Goal: Task Accomplishment & Management: Use online tool/utility

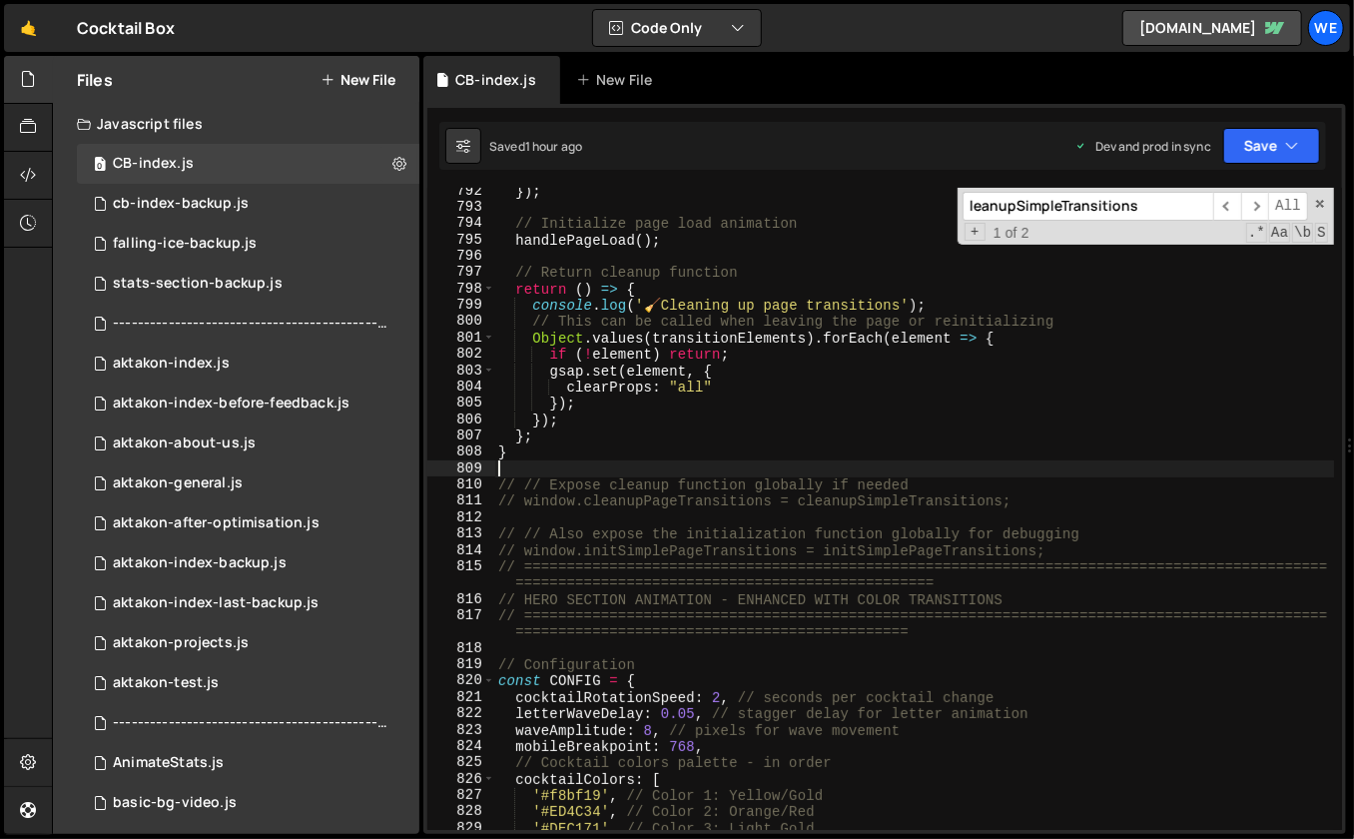
scroll to position [11451, 0]
click at [1327, 203] on span at bounding box center [1320, 204] width 14 height 14
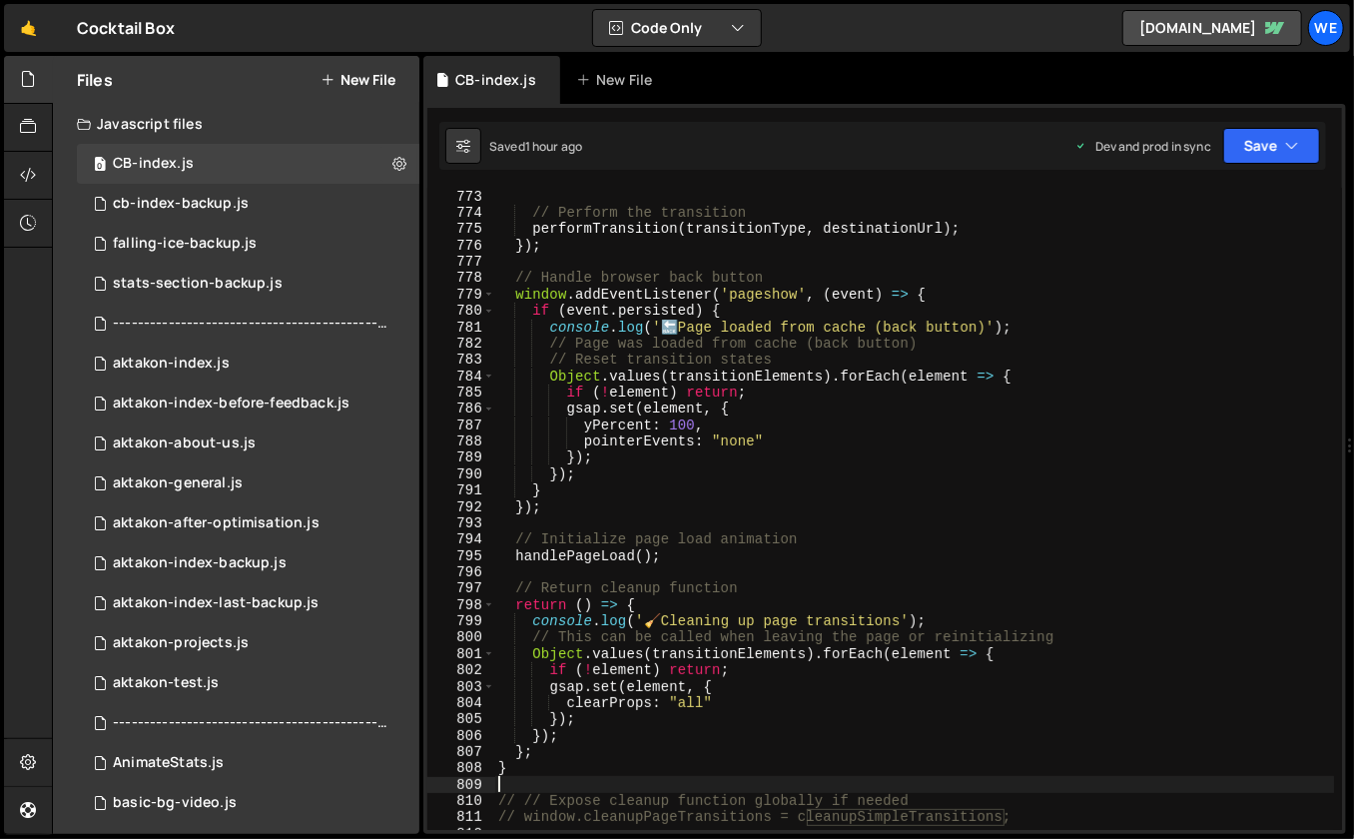
scroll to position [11186, 0]
click at [710, 388] on div "} // Perform the transition performTransition ( transitionType , destinationUrl…" at bounding box center [914, 510] width 841 height 676
type textarea "if (!element) return;"
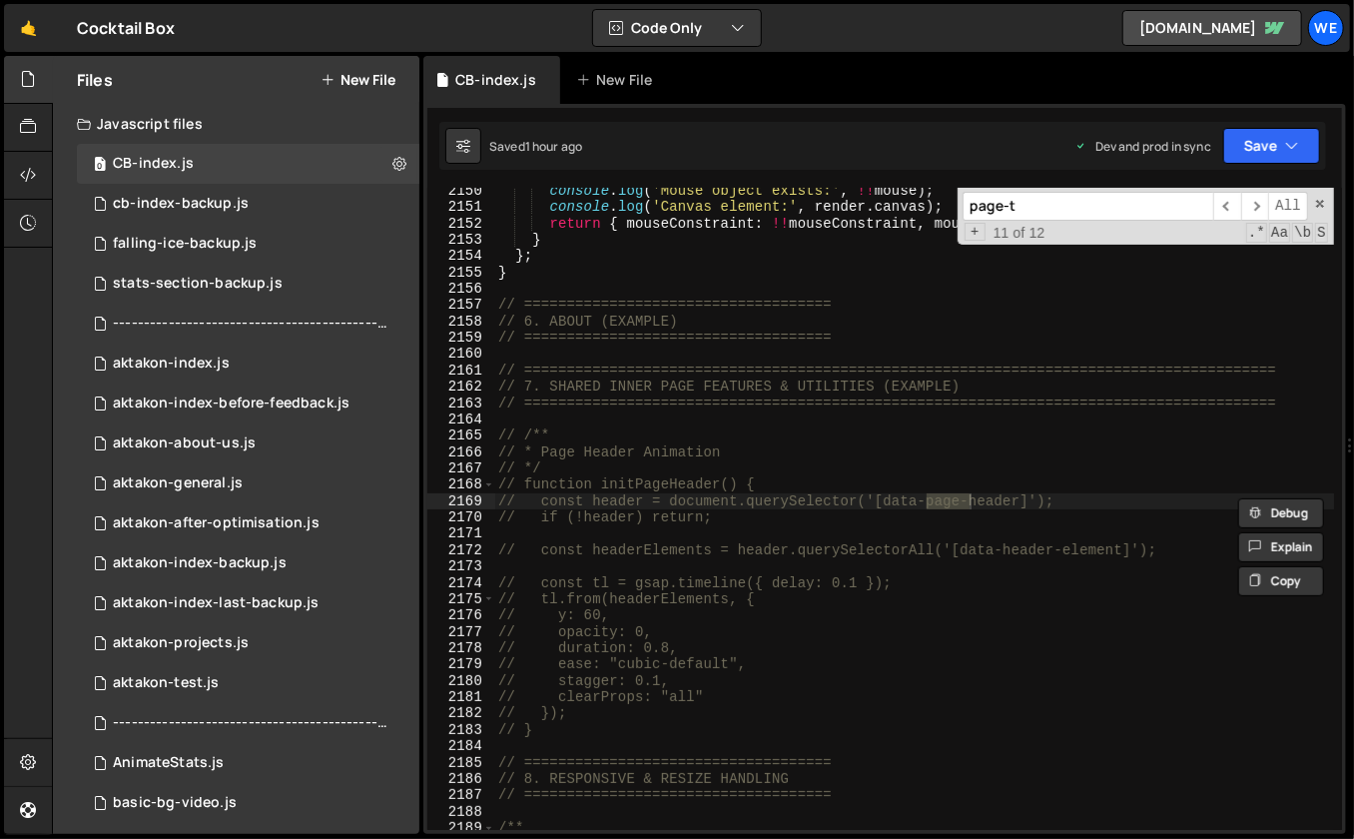
scroll to position [8211, 0]
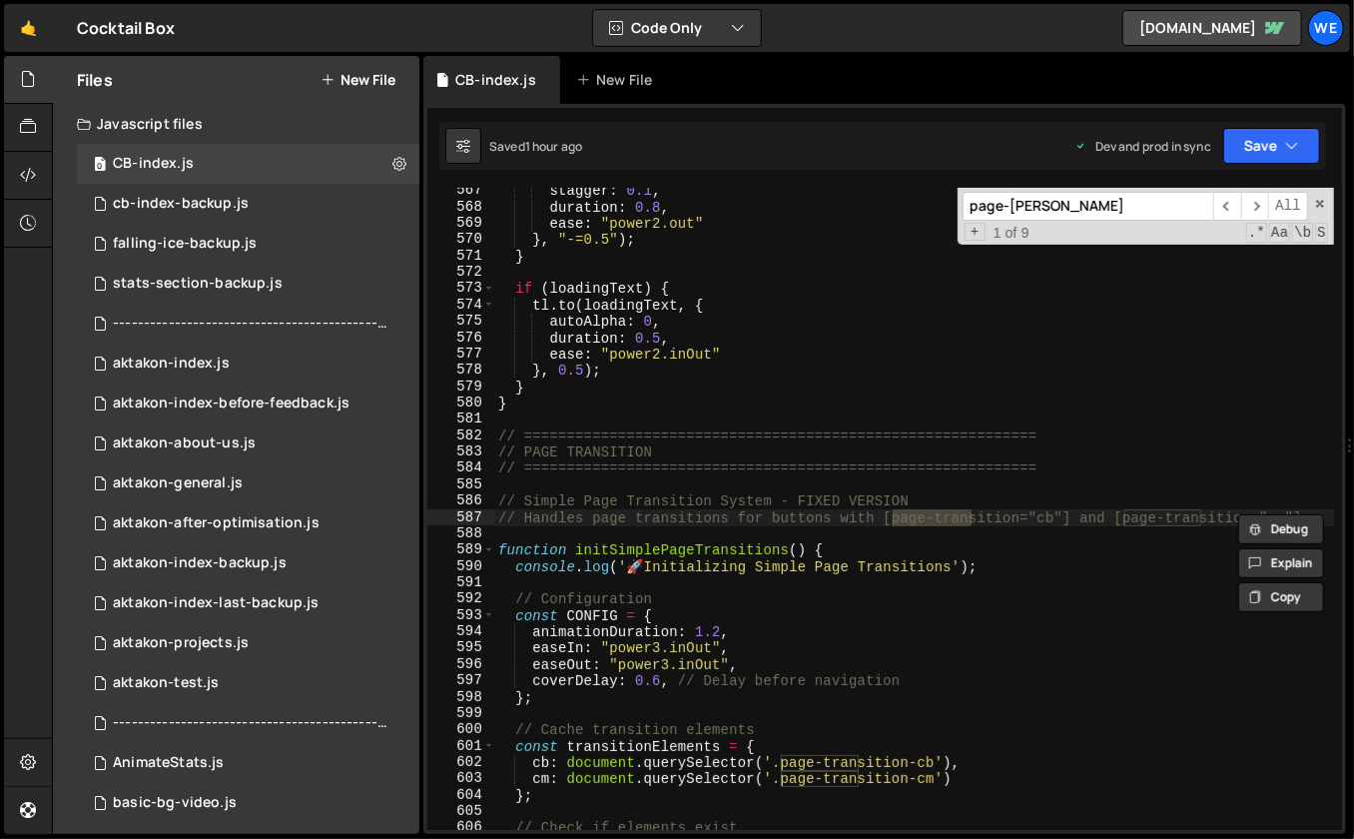
type input "page-[PERSON_NAME]"
click at [664, 568] on div "stagger : 0.1 , duration : 0.8 , ease : "power2.out" } , "-=0.5" ) ; } if ( loa…" at bounding box center [914, 521] width 841 height 676
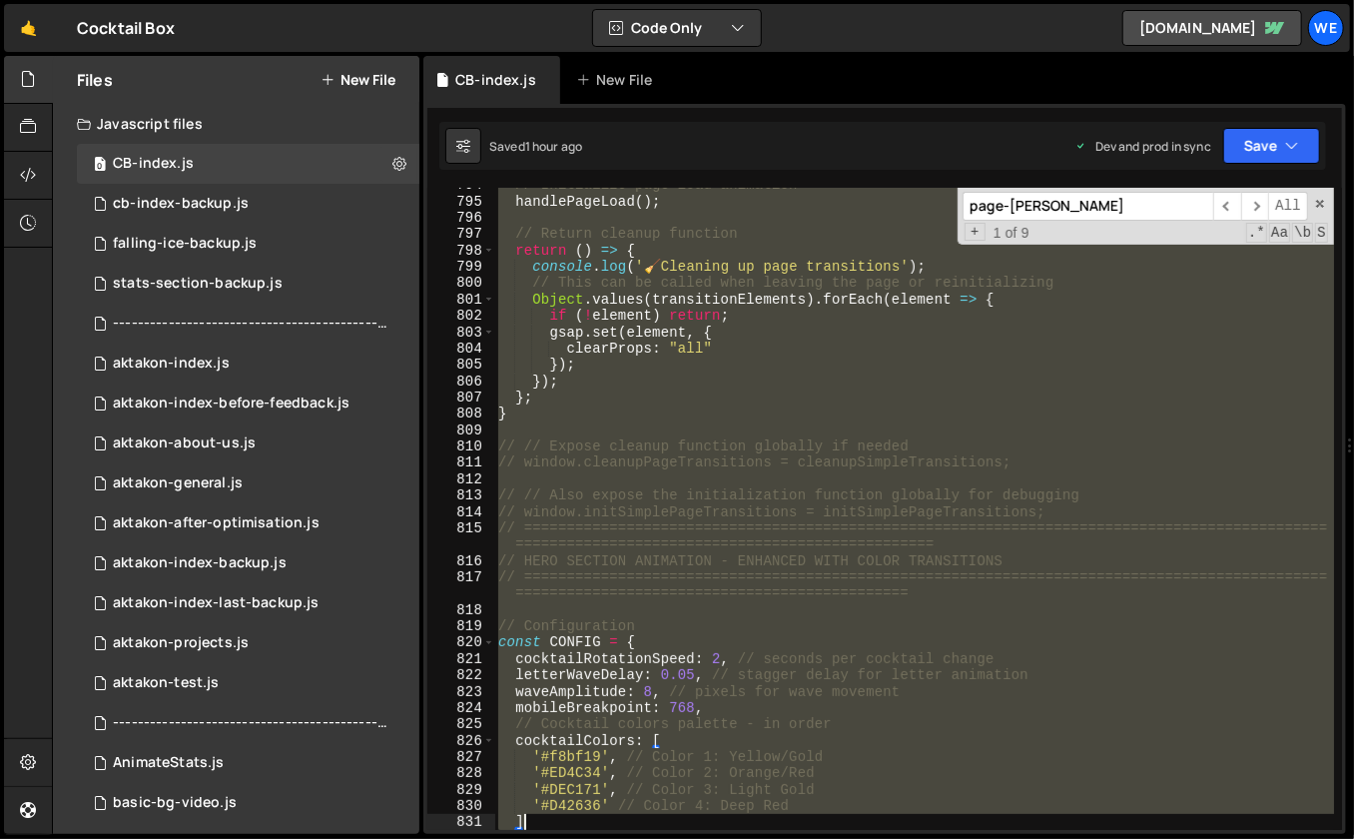
scroll to position [11701, 0]
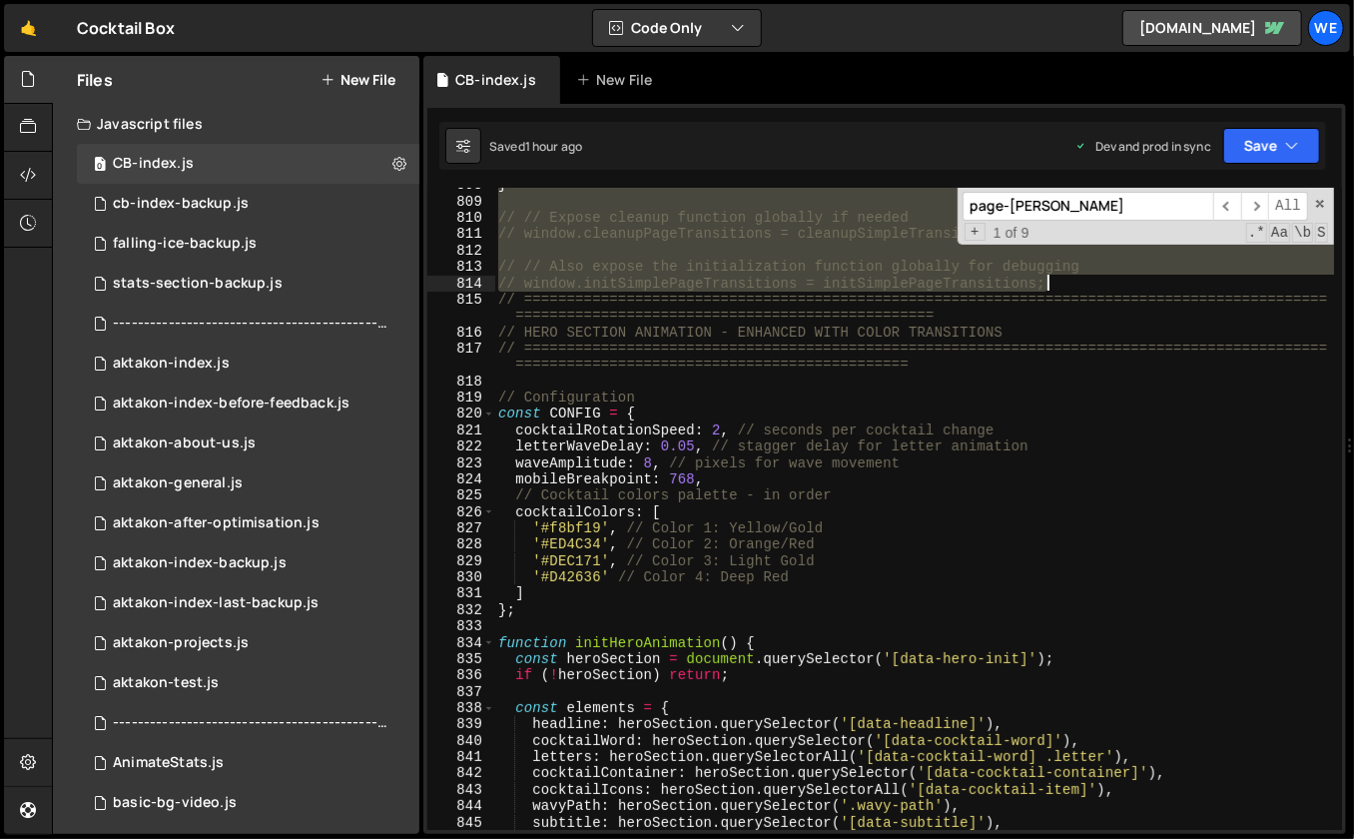
drag, startPoint x: 500, startPoint y: 437, endPoint x: 1066, endPoint y: 288, distance: 584.8
click at [1066, 288] on div "} // // Expose cleanup function globally if needed // window.cleanupPageTransit…" at bounding box center [914, 515] width 841 height 676
type textarea "// // Also expose the initialization function globally for debugging // window.…"
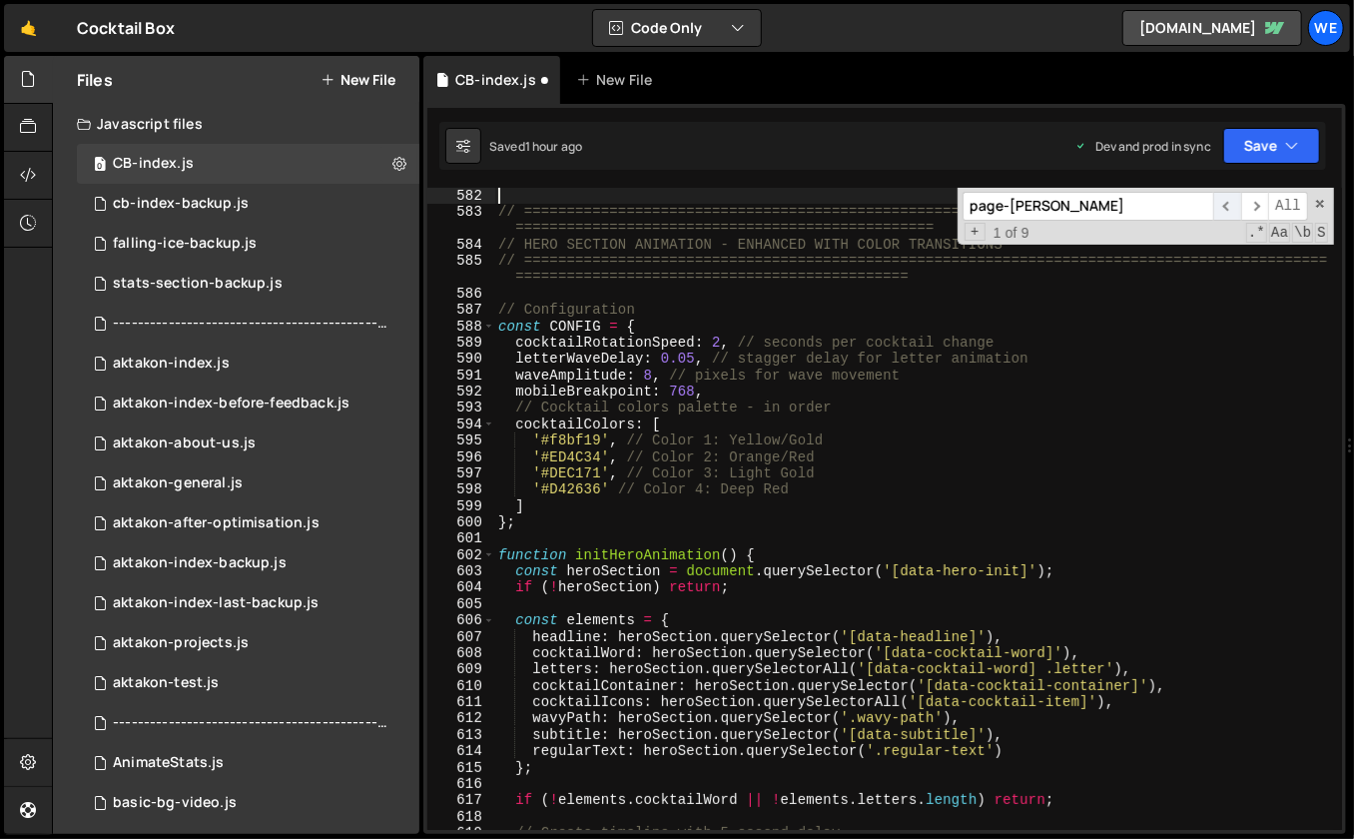
click at [1232, 207] on span "​" at bounding box center [1228, 206] width 28 height 29
click at [1256, 205] on span "​" at bounding box center [1255, 206] width 28 height 29
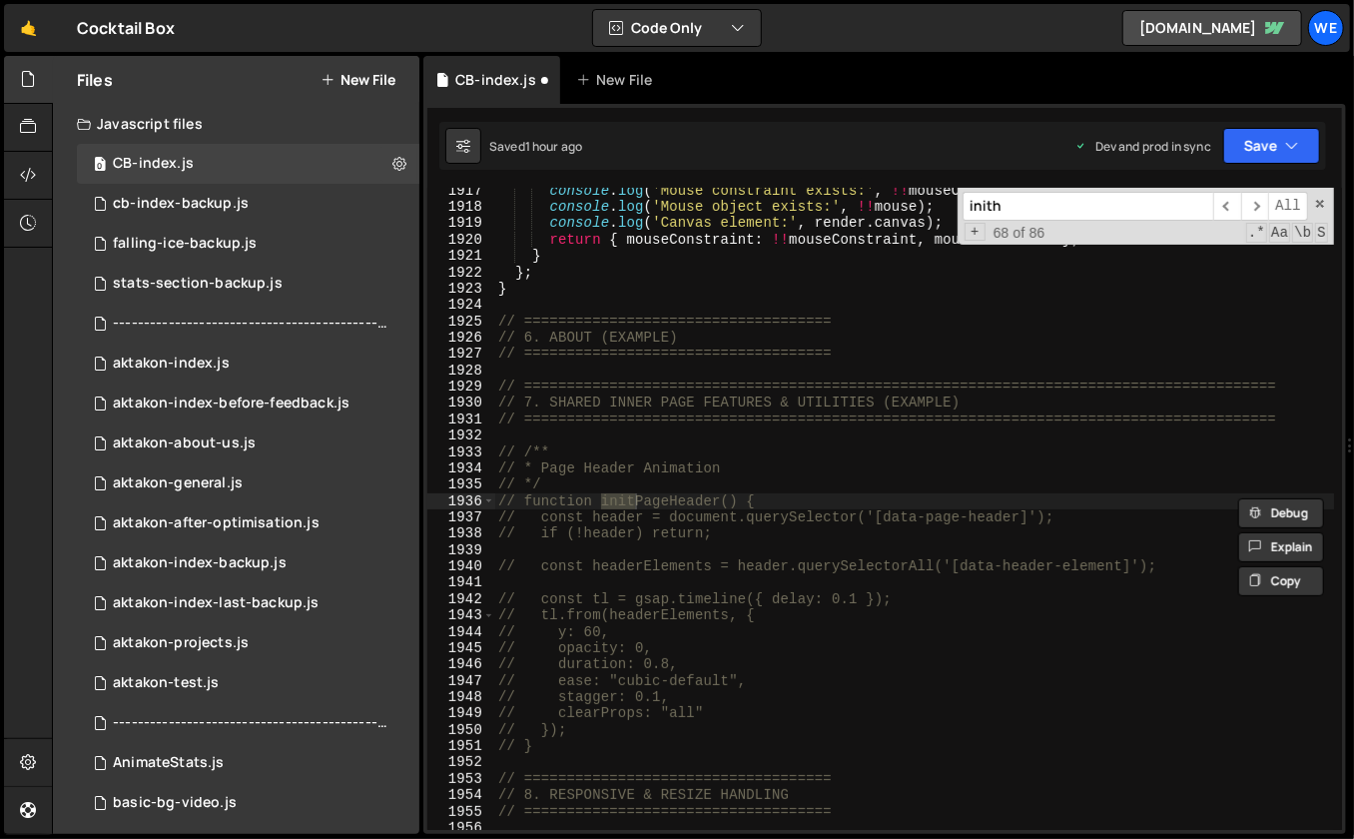
scroll to position [32085, 0]
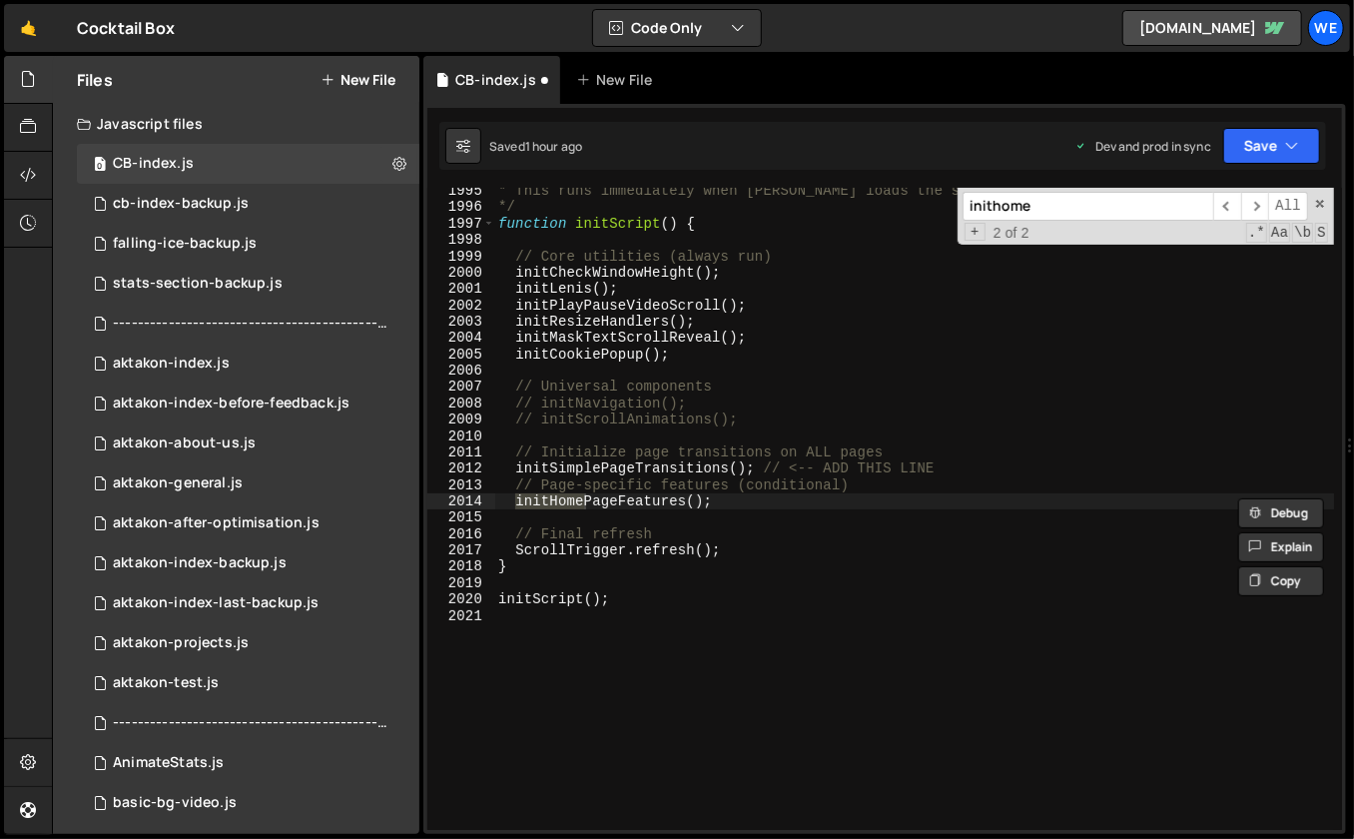
type input "inithome"
click at [740, 506] on div "* This runs immediately when [PERSON_NAME] loads the script */ function initScr…" at bounding box center [914, 521] width 841 height 676
click at [1228, 208] on span "​" at bounding box center [1228, 206] width 28 height 29
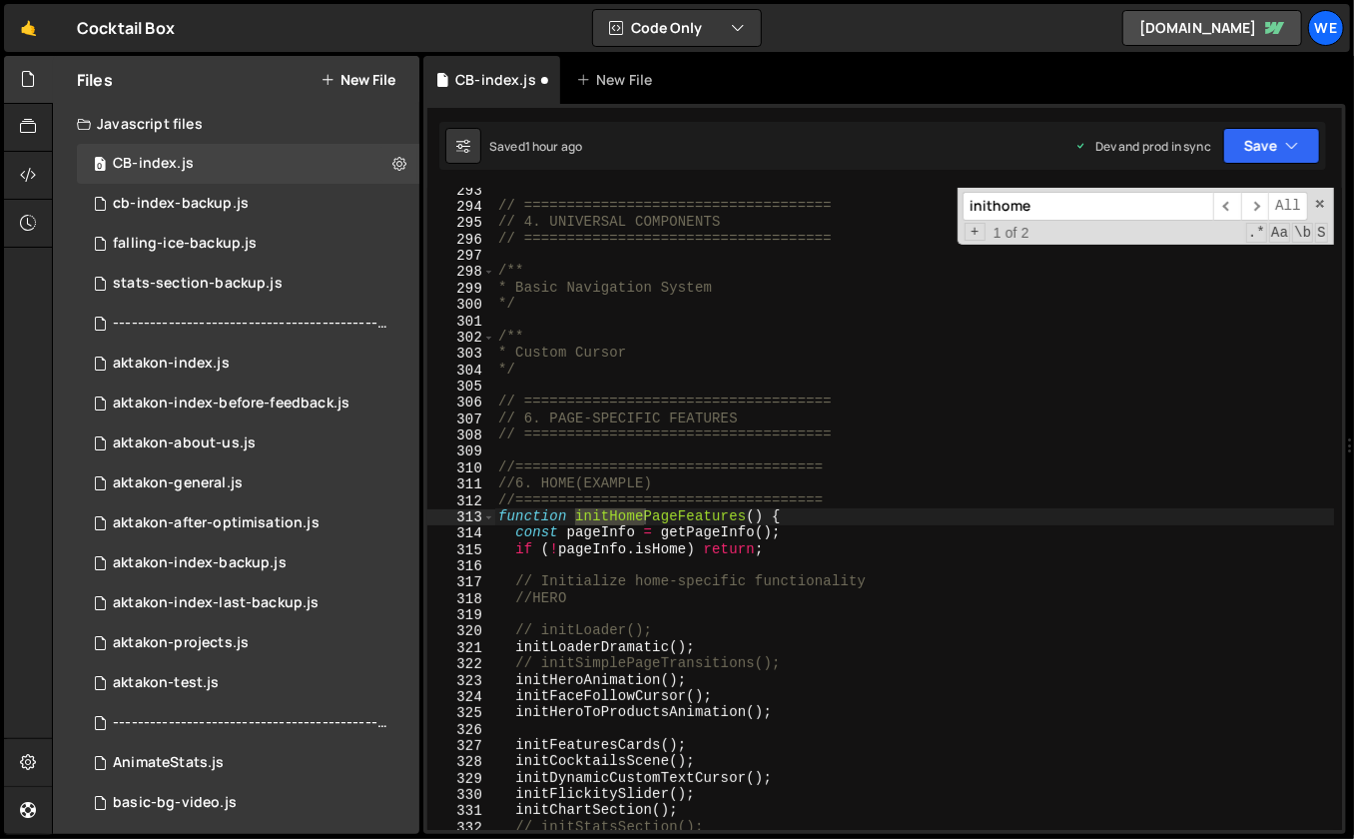
scroll to position [4794, 0]
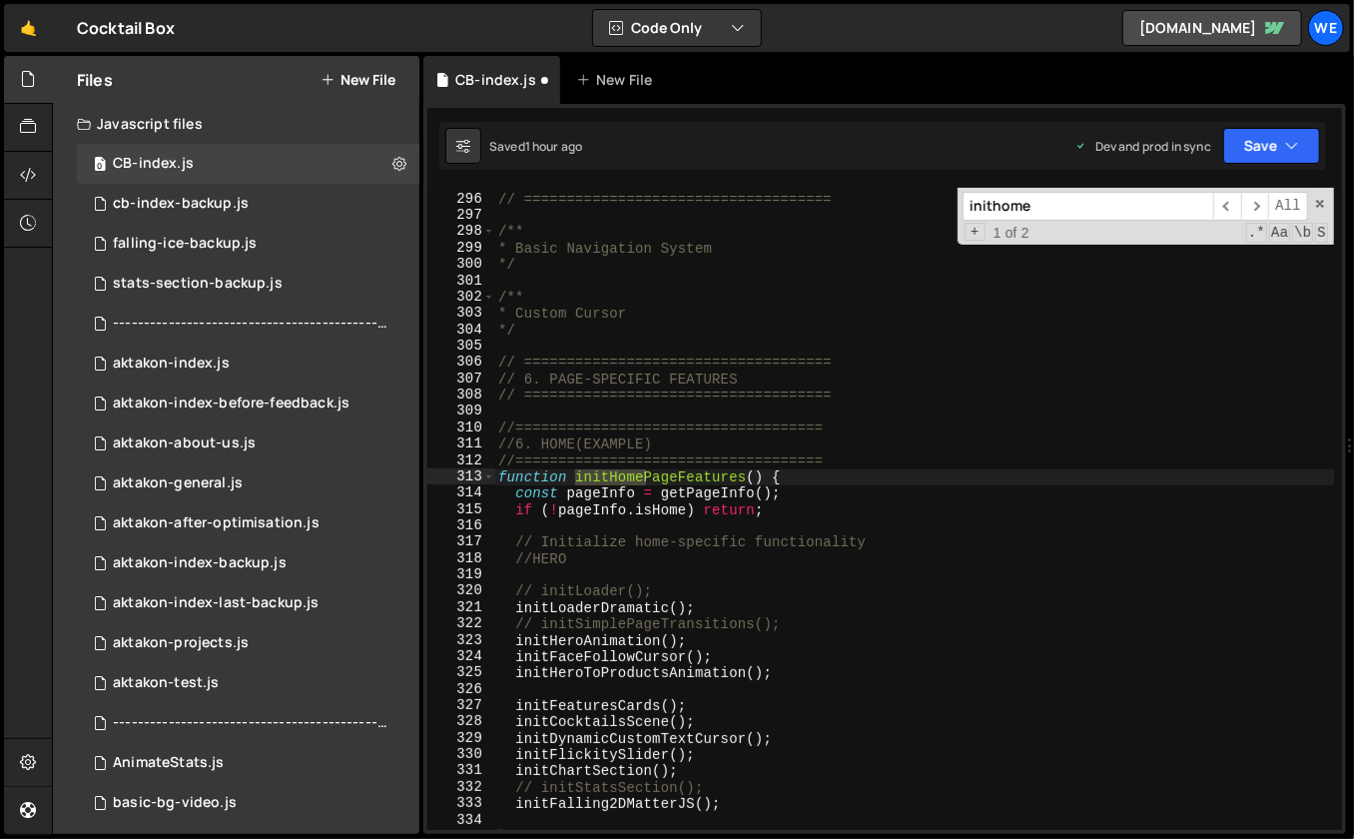
click at [684, 725] on div "// 4. UNIVERSAL COMPONENTS // ==================================== /** * Basic …" at bounding box center [914, 513] width 841 height 676
type textarea "initCocktailsScene();"
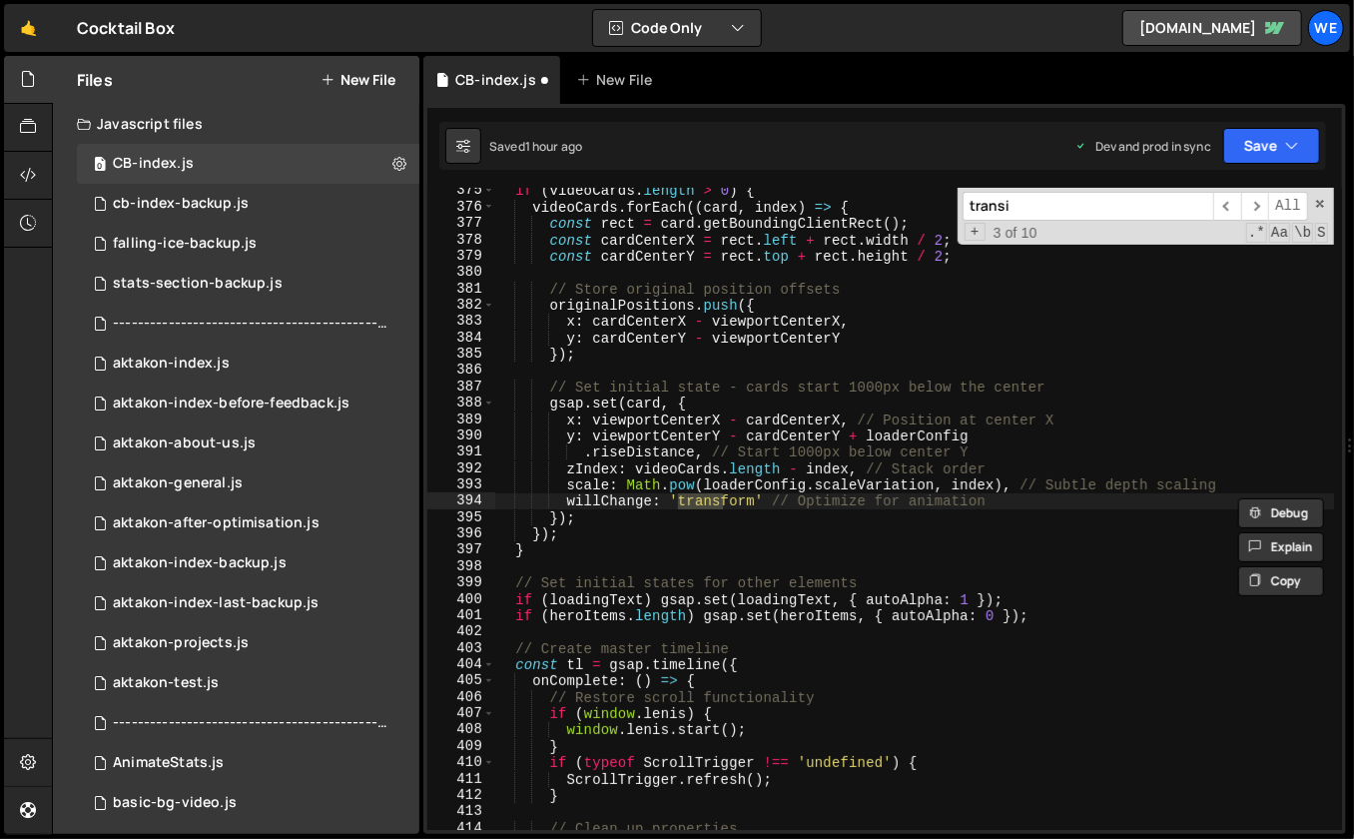
scroll to position [9134, 0]
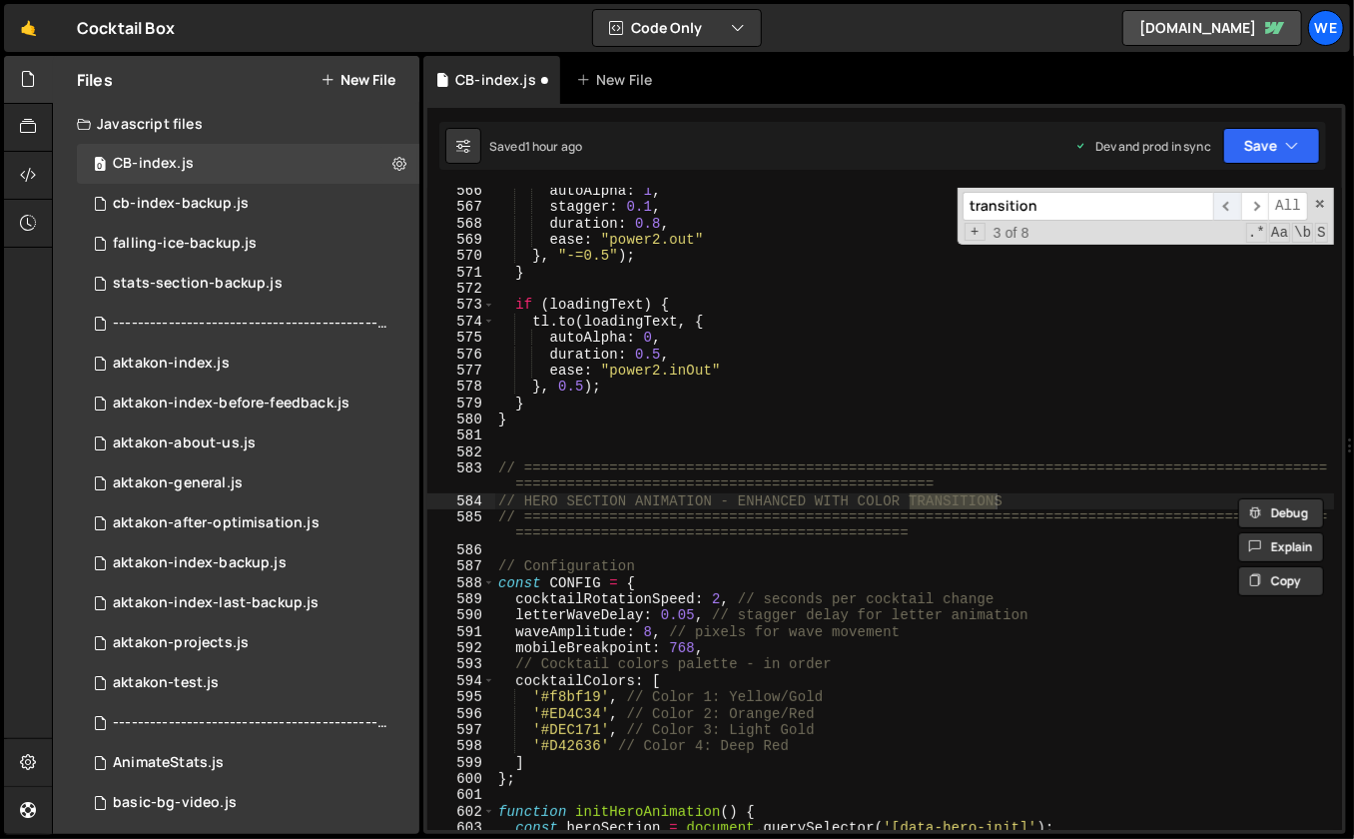
type input "transition"
click at [1232, 208] on span "​" at bounding box center [1228, 206] width 28 height 29
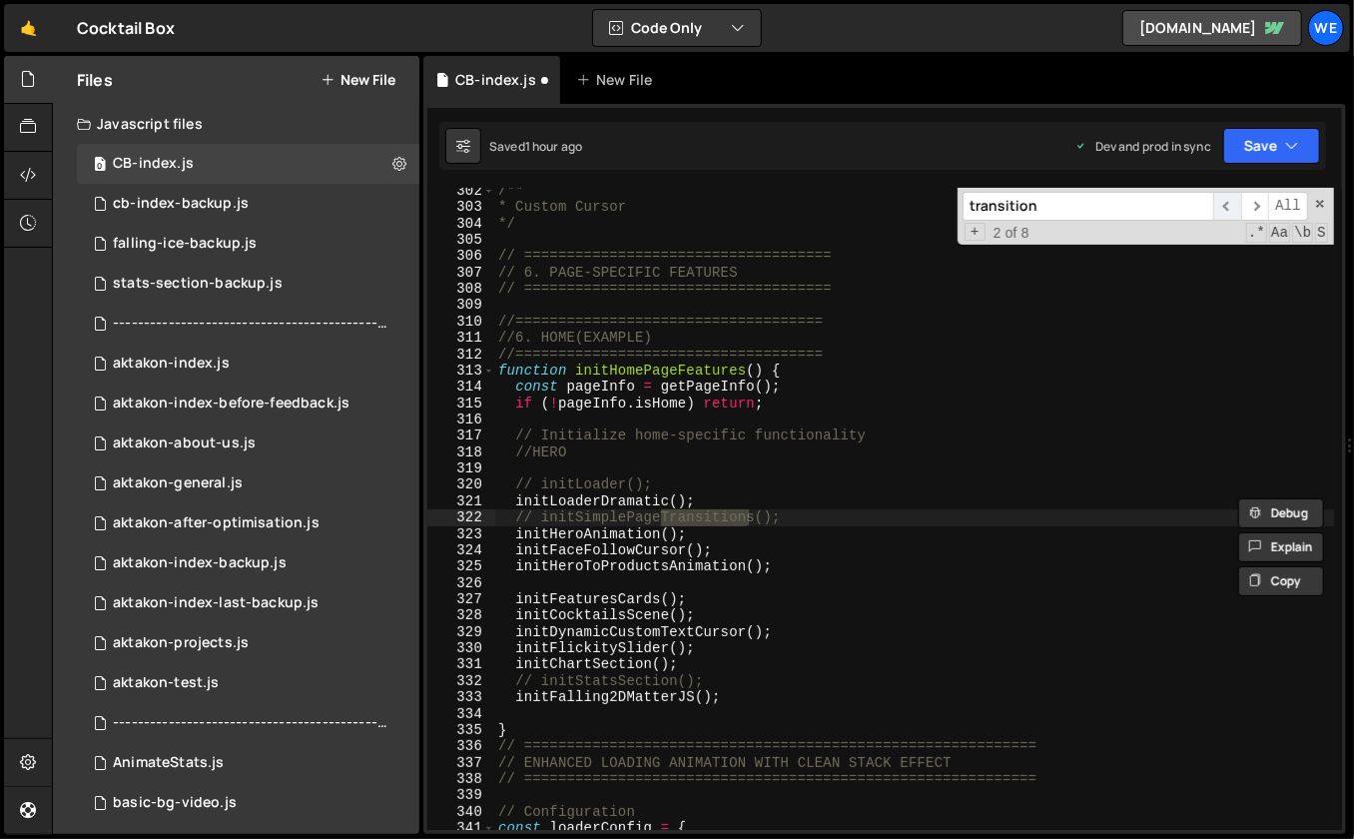
click at [1232, 208] on span "​" at bounding box center [1228, 206] width 28 height 29
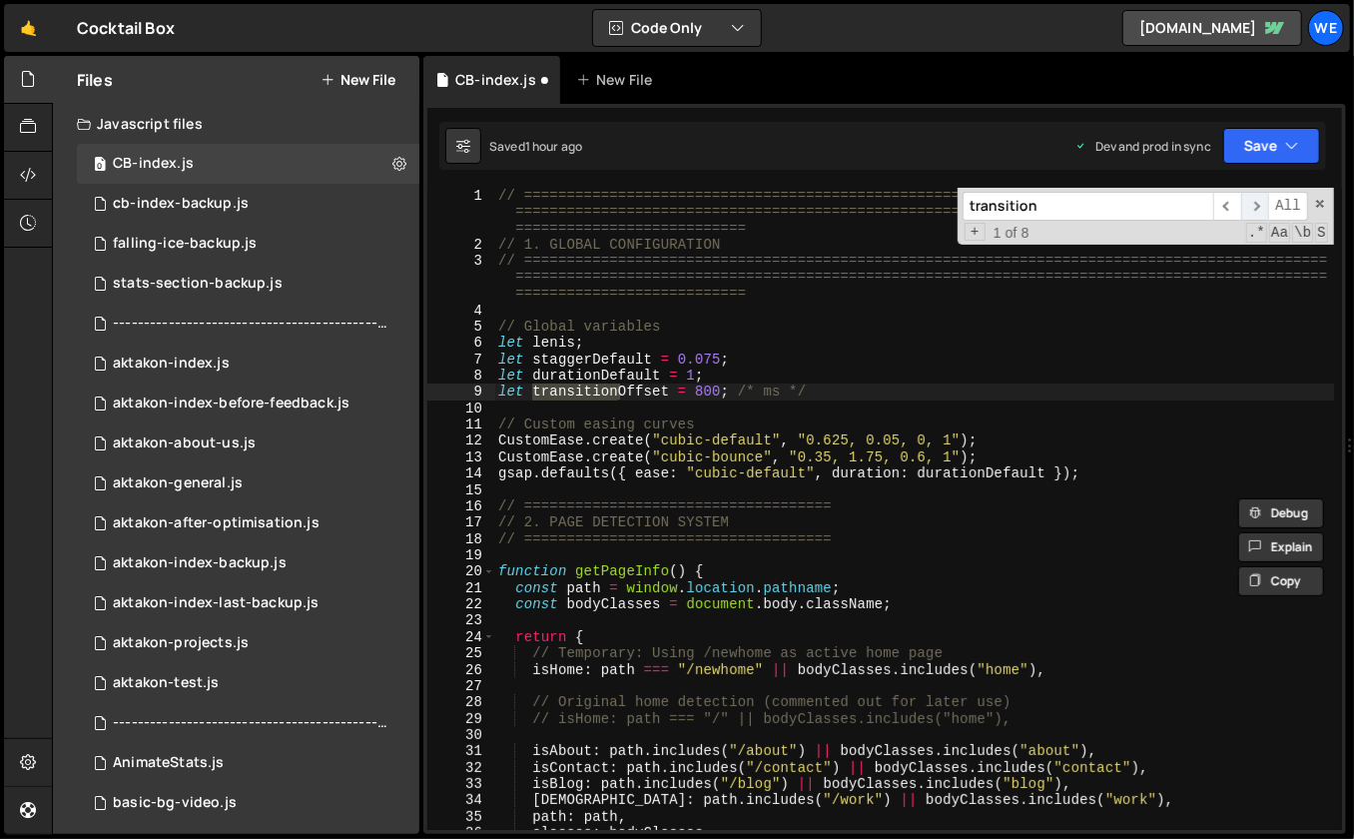
click at [1256, 206] on span "​" at bounding box center [1255, 206] width 28 height 29
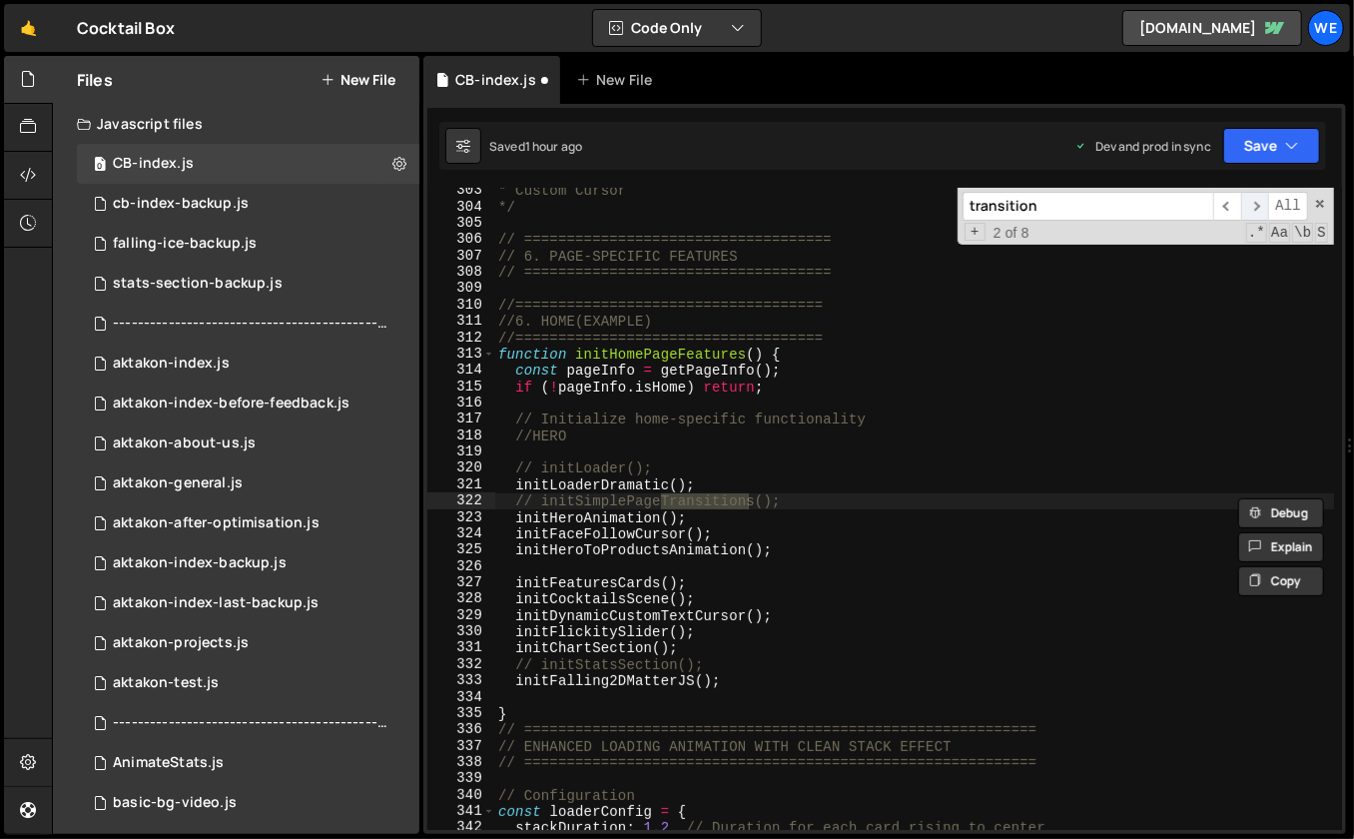
click at [1256, 206] on span "​" at bounding box center [1255, 206] width 28 height 29
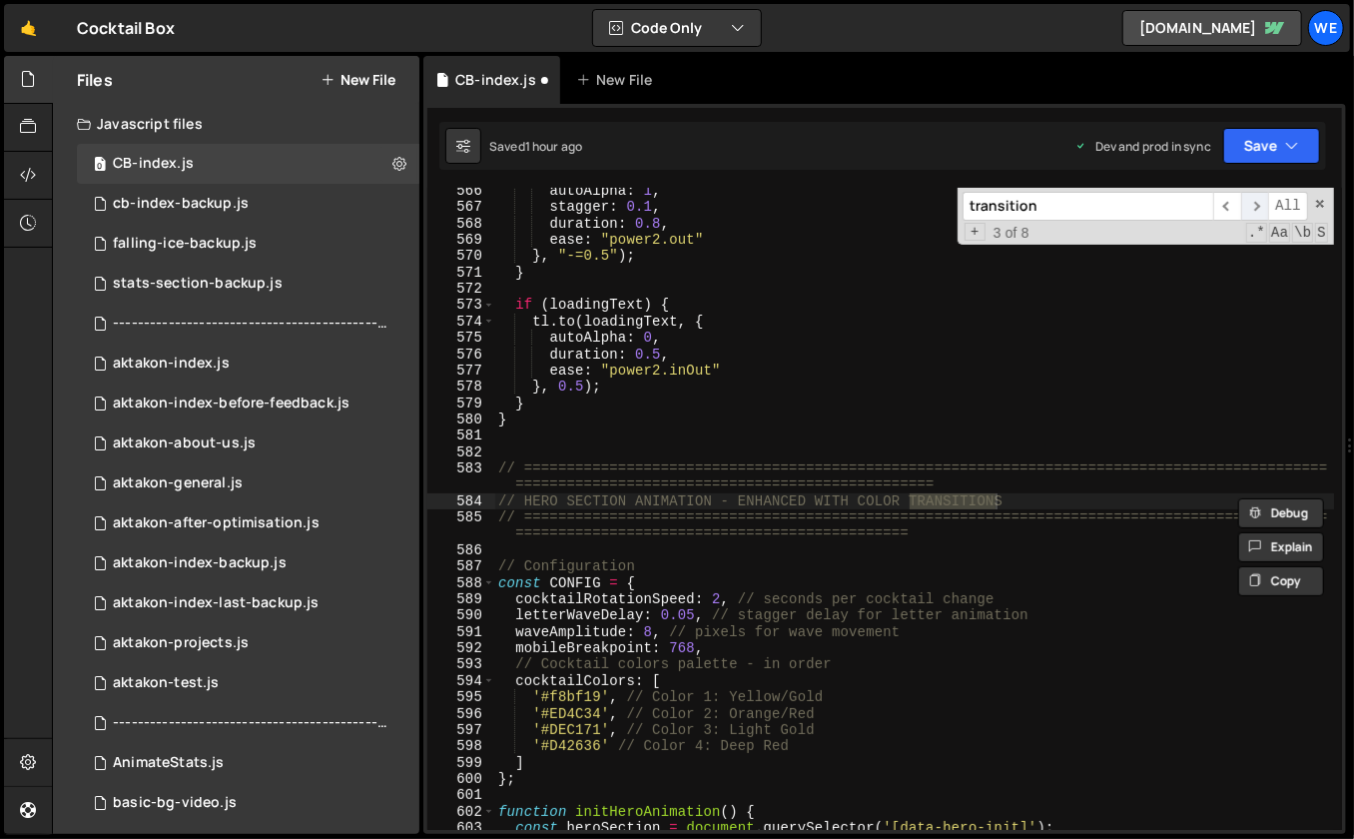
click at [1256, 206] on span "​" at bounding box center [1255, 206] width 28 height 29
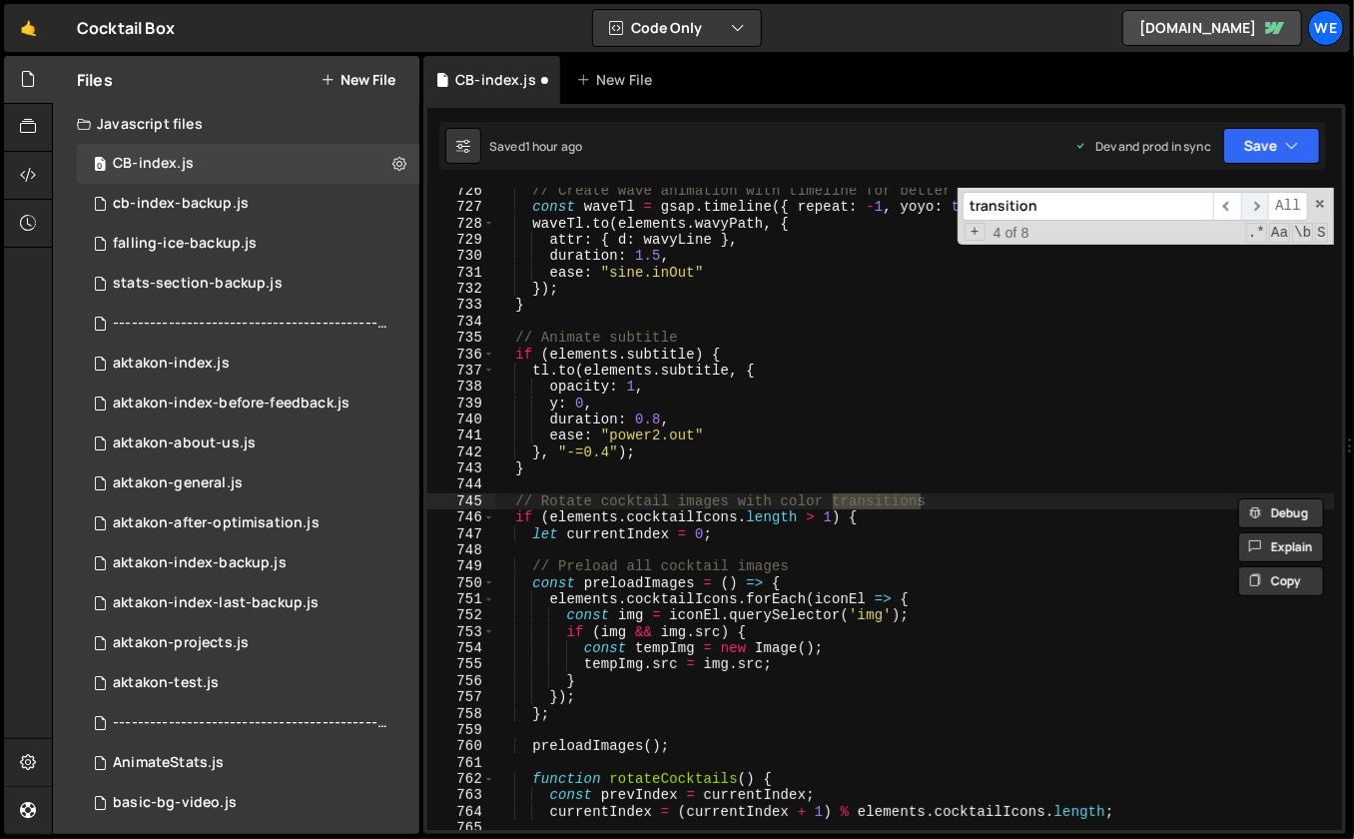
click at [1256, 206] on span "​" at bounding box center [1255, 206] width 28 height 29
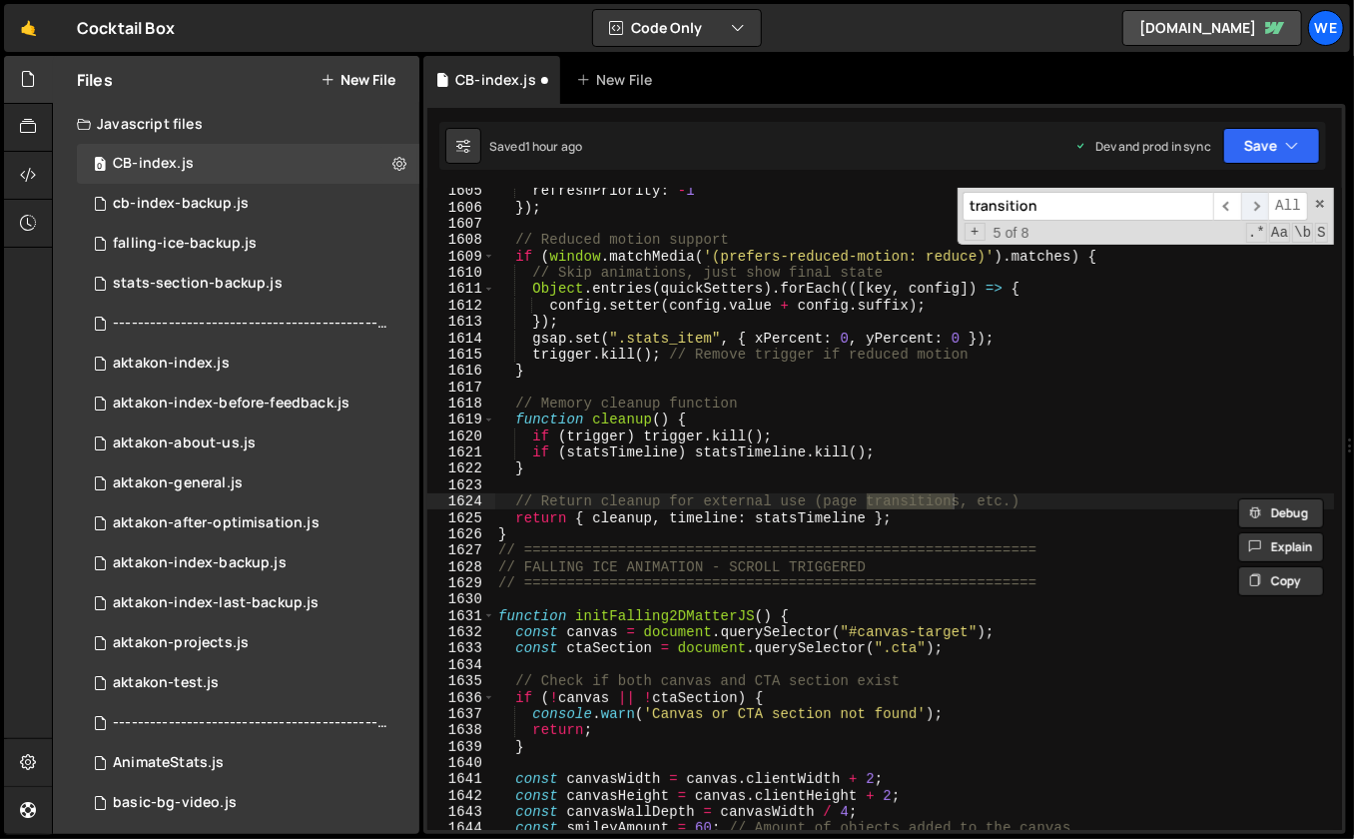
click at [1256, 206] on span "​" at bounding box center [1255, 206] width 28 height 29
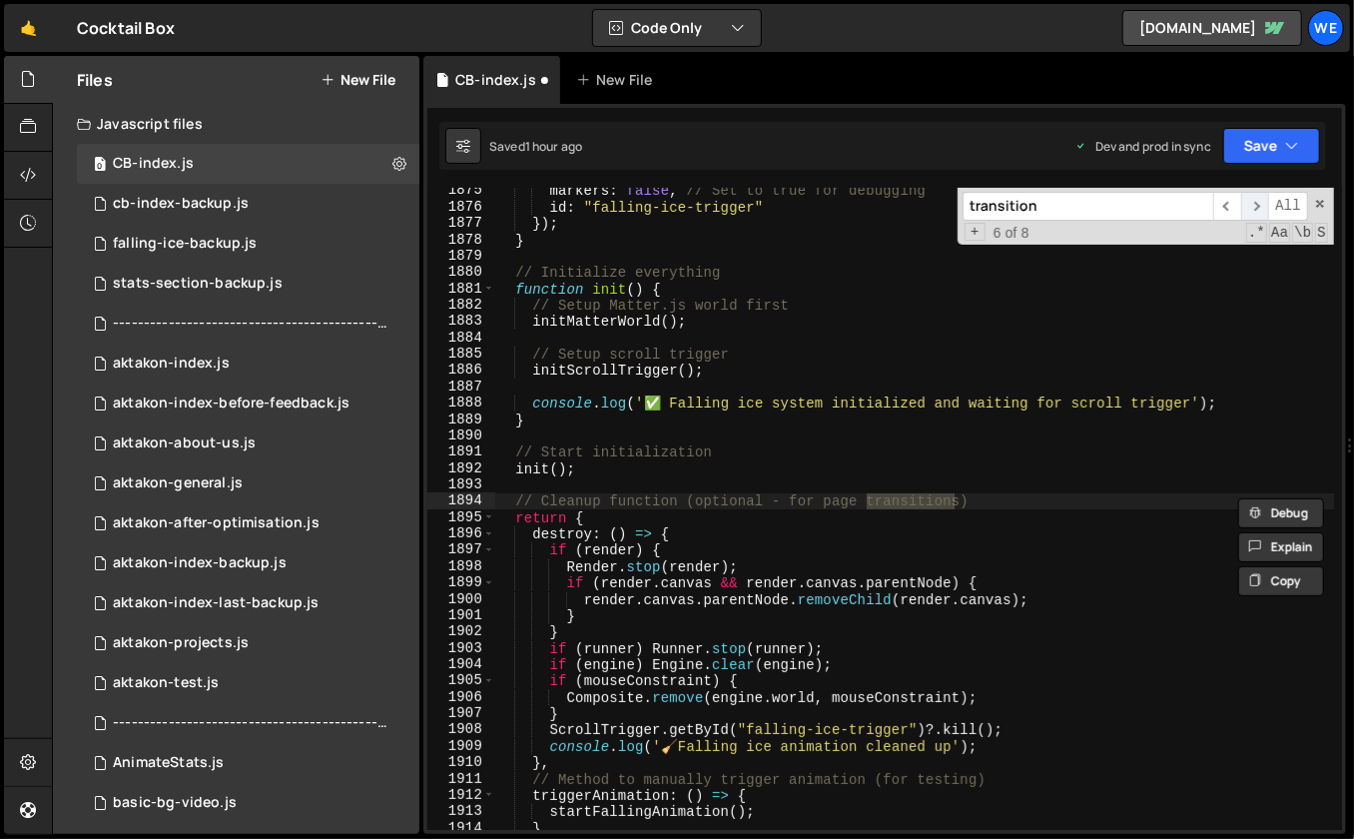
click at [1256, 206] on span "​" at bounding box center [1255, 206] width 28 height 29
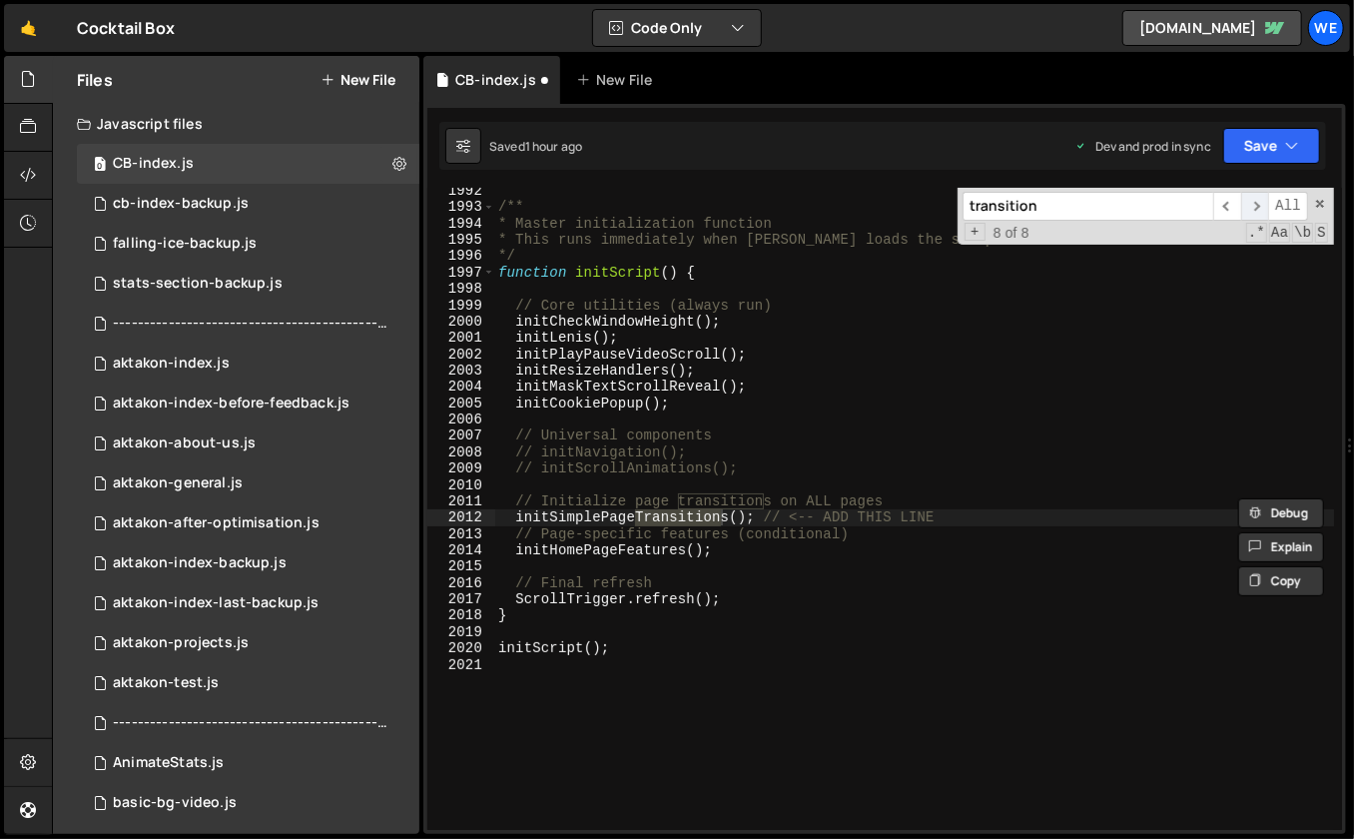
click at [1256, 206] on span "​" at bounding box center [1255, 206] width 28 height 29
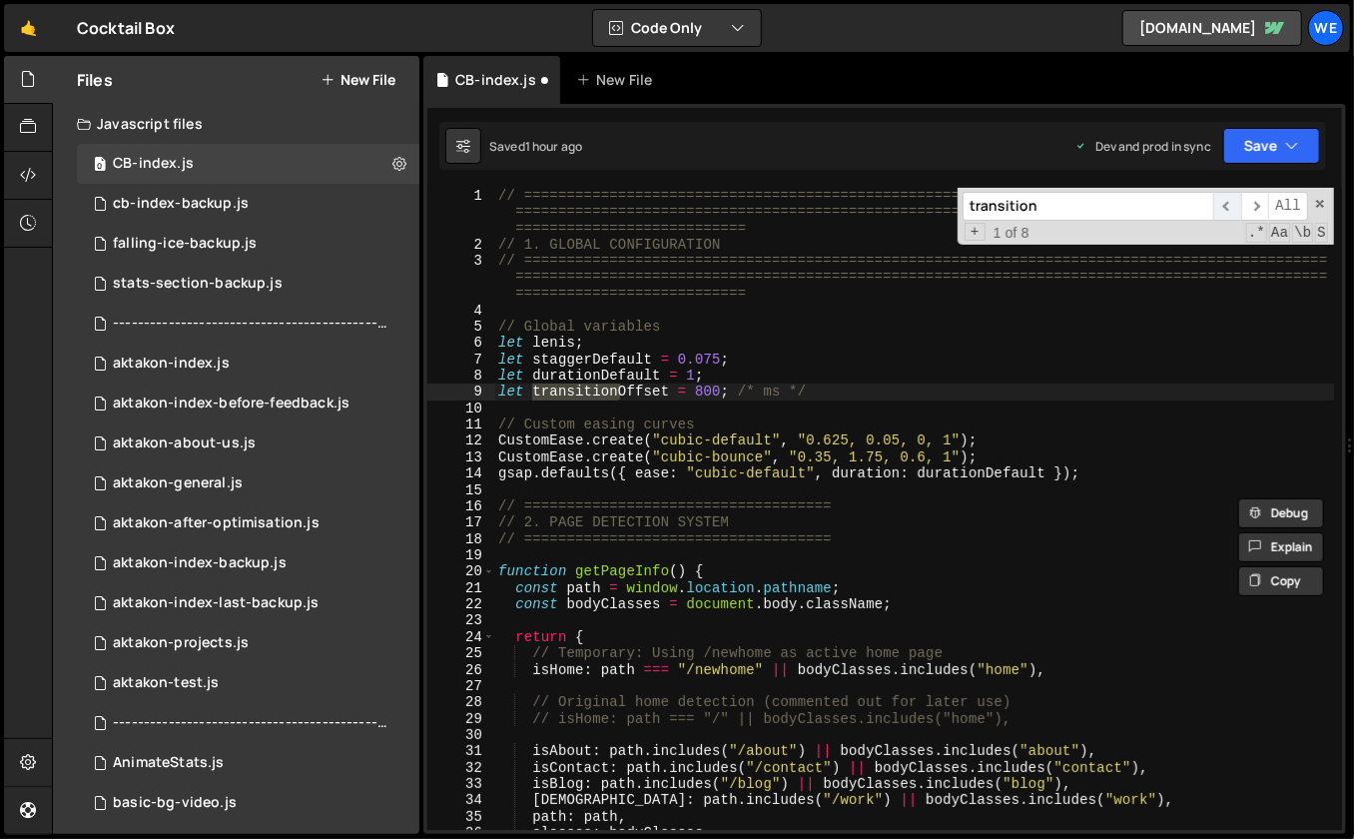
click at [1231, 204] on span "​" at bounding box center [1228, 206] width 28 height 29
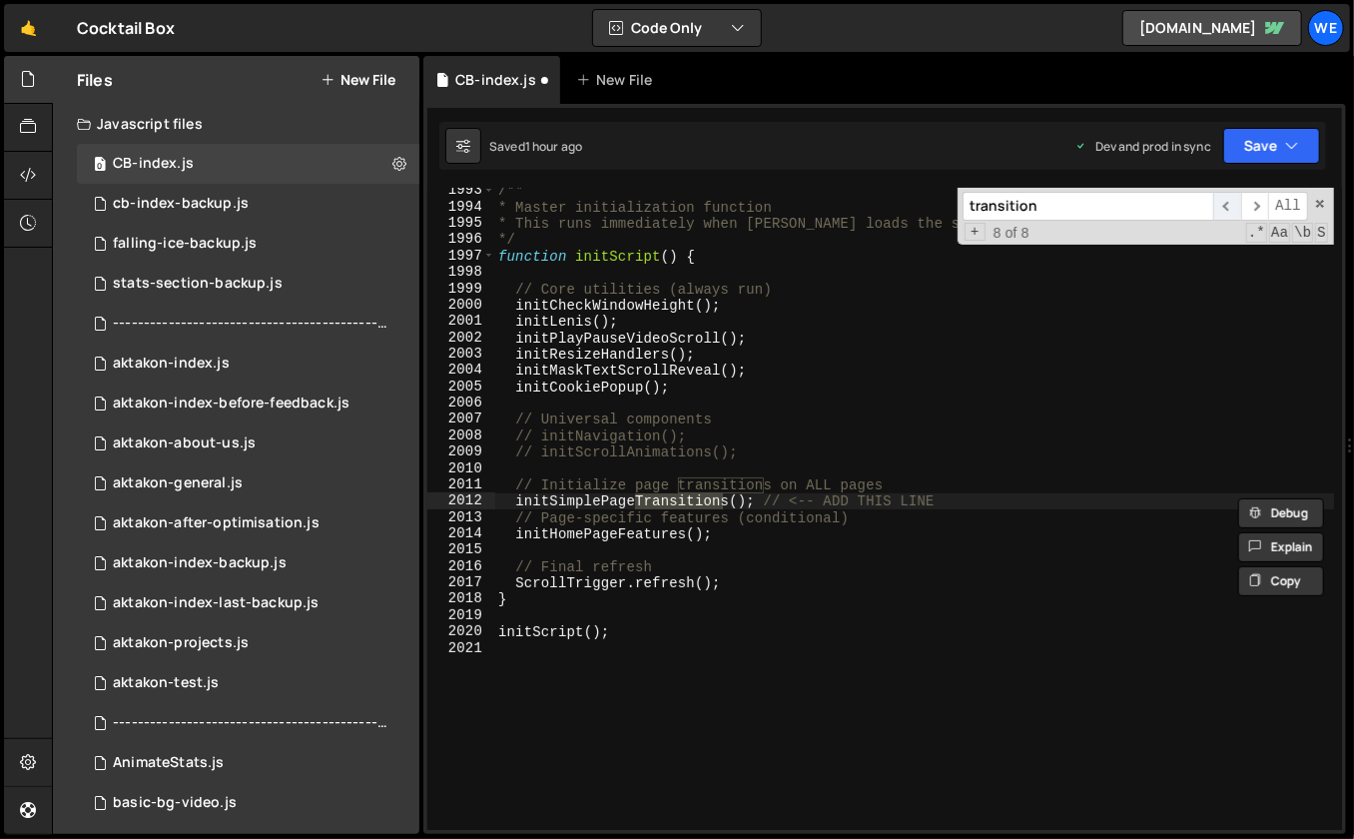
scroll to position [32085, 0]
click at [955, 502] on div "/** * Master initialization function * This runs immediately when [PERSON_NAME]…" at bounding box center [914, 521] width 841 height 676
type textarea "initSimplePageTransitions(); // <-- ADD THIS LINE"
click at [946, 495] on div "/** * Master initialization function * This runs immediately when [PERSON_NAME]…" at bounding box center [914, 521] width 841 height 676
click at [935, 486] on div "/** * Master initialization function * This runs immediately when [PERSON_NAME]…" at bounding box center [914, 521] width 841 height 676
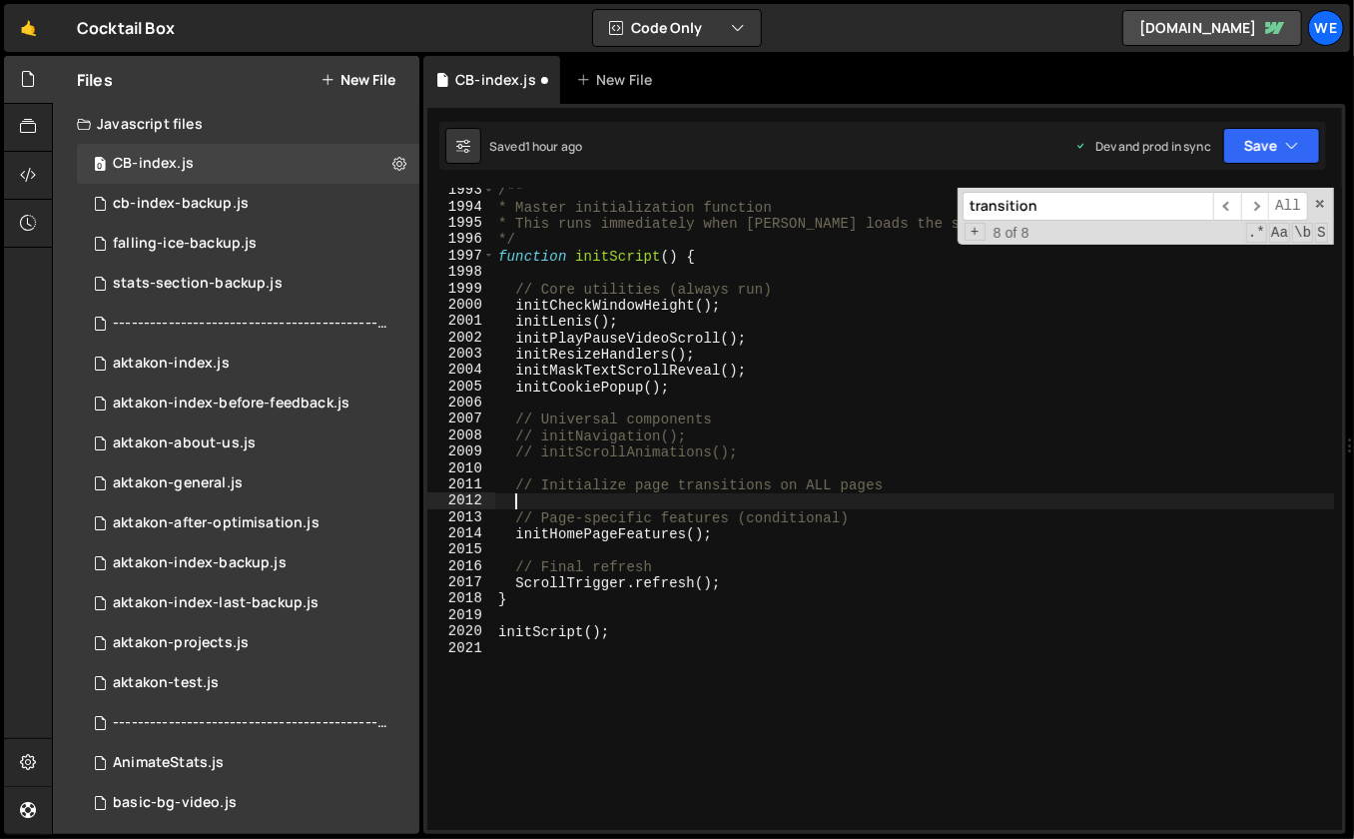
type textarea "// Initialize page transitions on ALL pages"
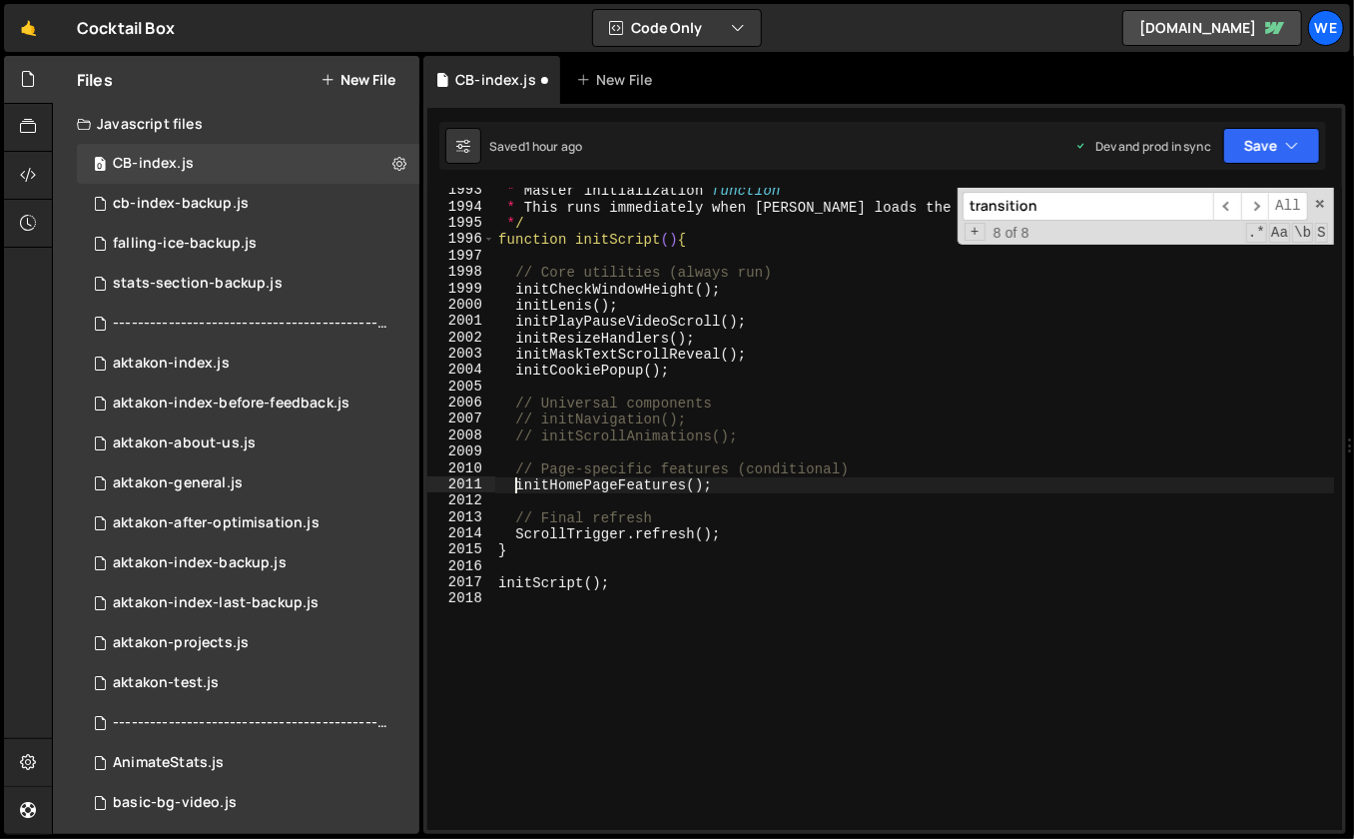
type textarea "initHomePageFeatures();"
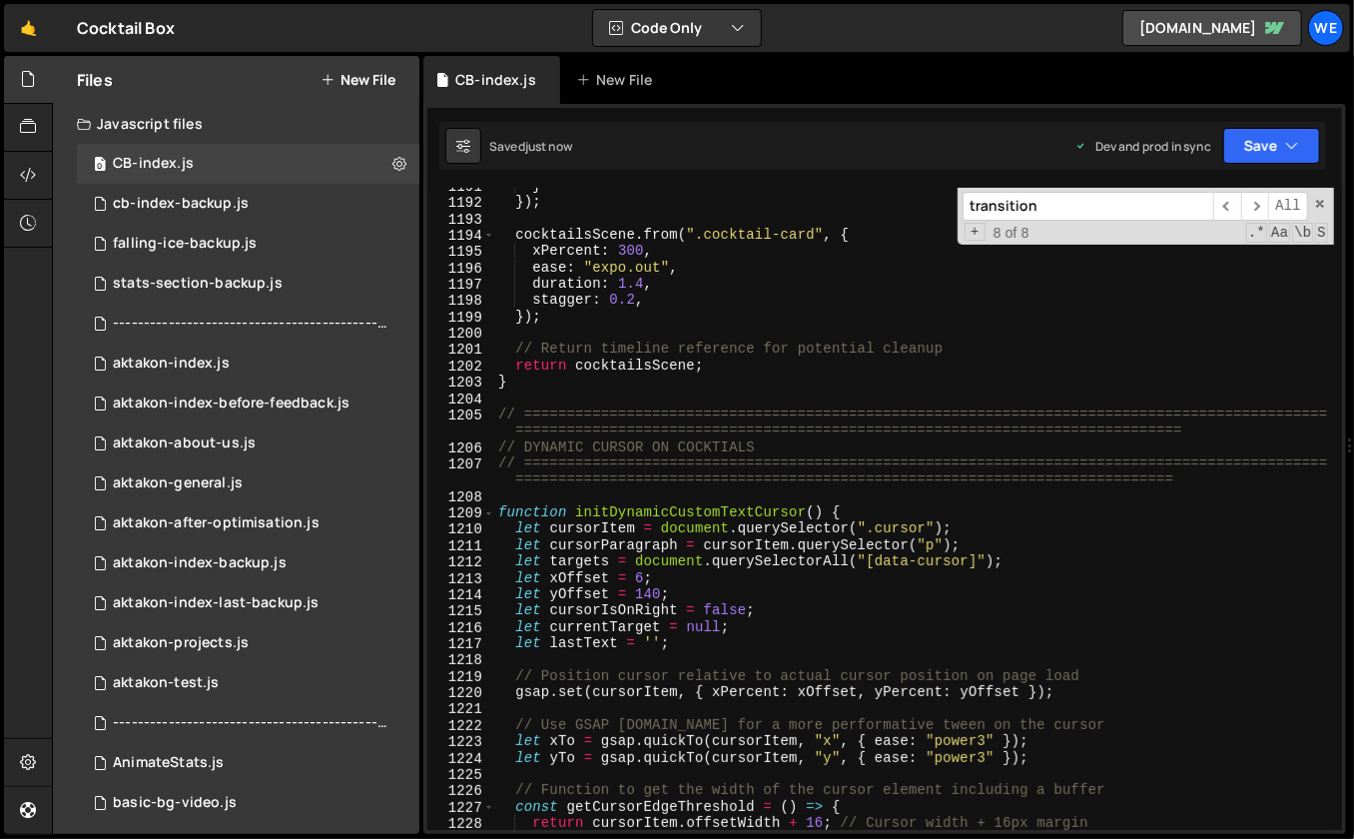
scroll to position [18770, 0]
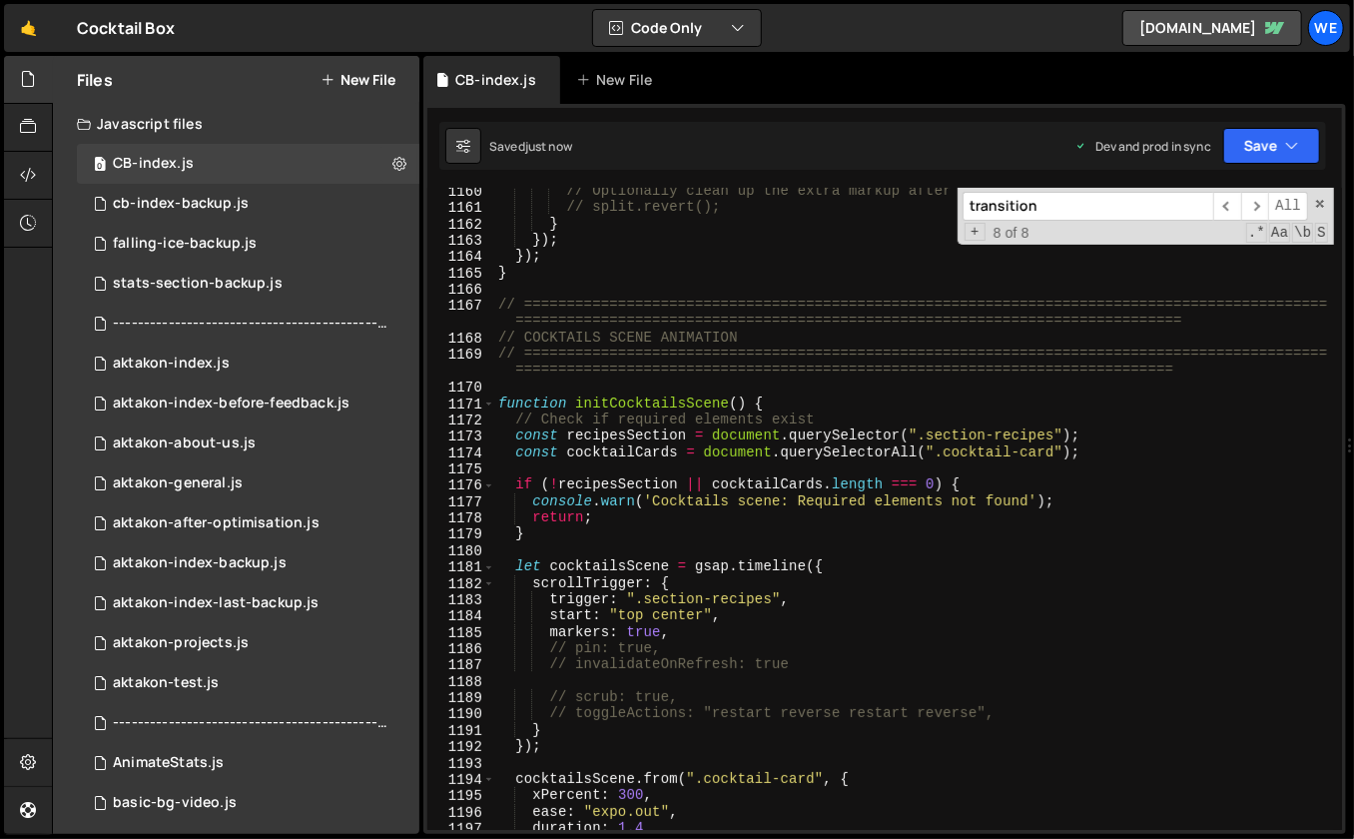
click at [1068, 212] on input "transition" at bounding box center [1088, 206] width 251 height 29
type input "h"
type textarea "initHomePageFeatures();"
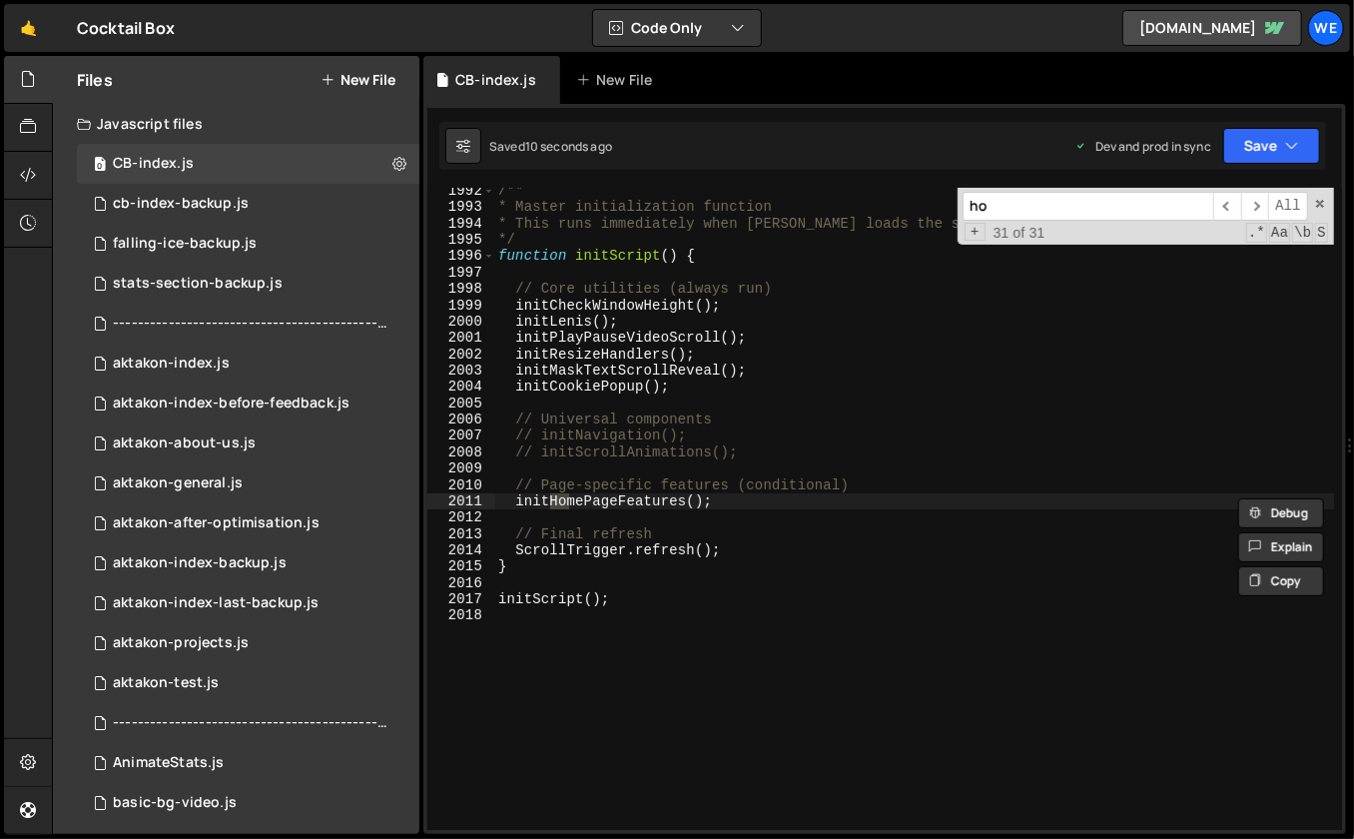
scroll to position [32085, 0]
type input "homepag"
click at [1224, 200] on span "​" at bounding box center [1228, 206] width 28 height 29
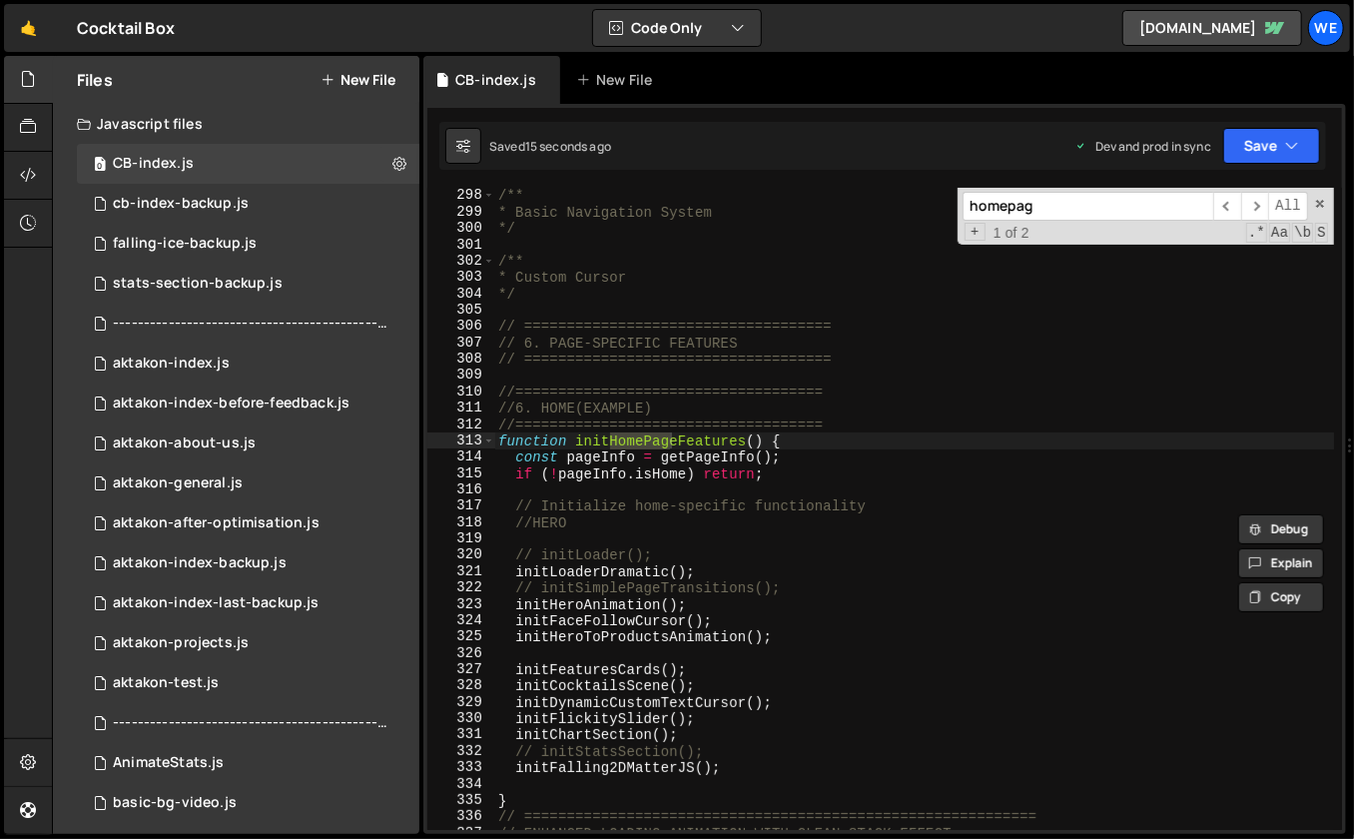
scroll to position [4841, 0]
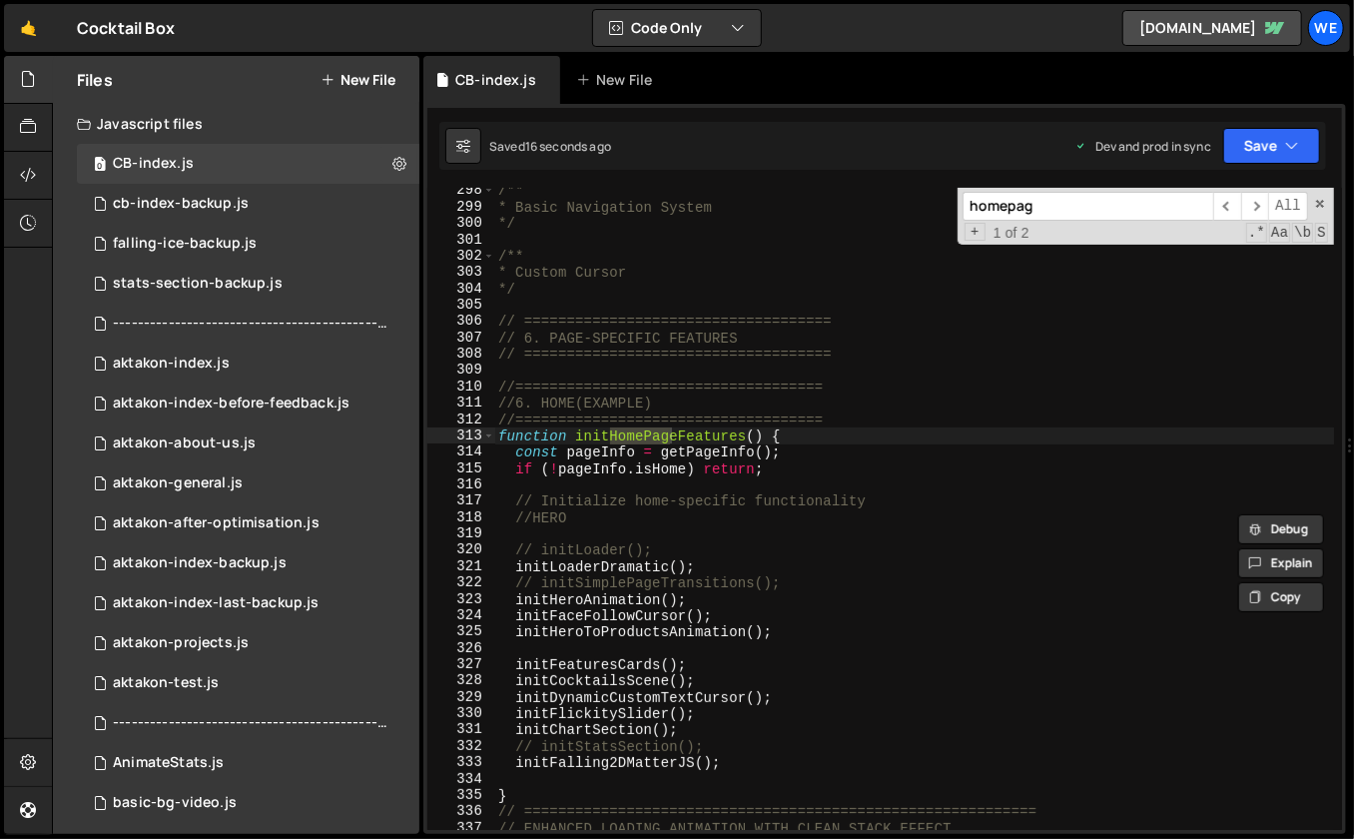
click at [736, 751] on div "/** * Basic Navigation System */ /** * Custom Cursor */ // ====================…" at bounding box center [914, 521] width 841 height 676
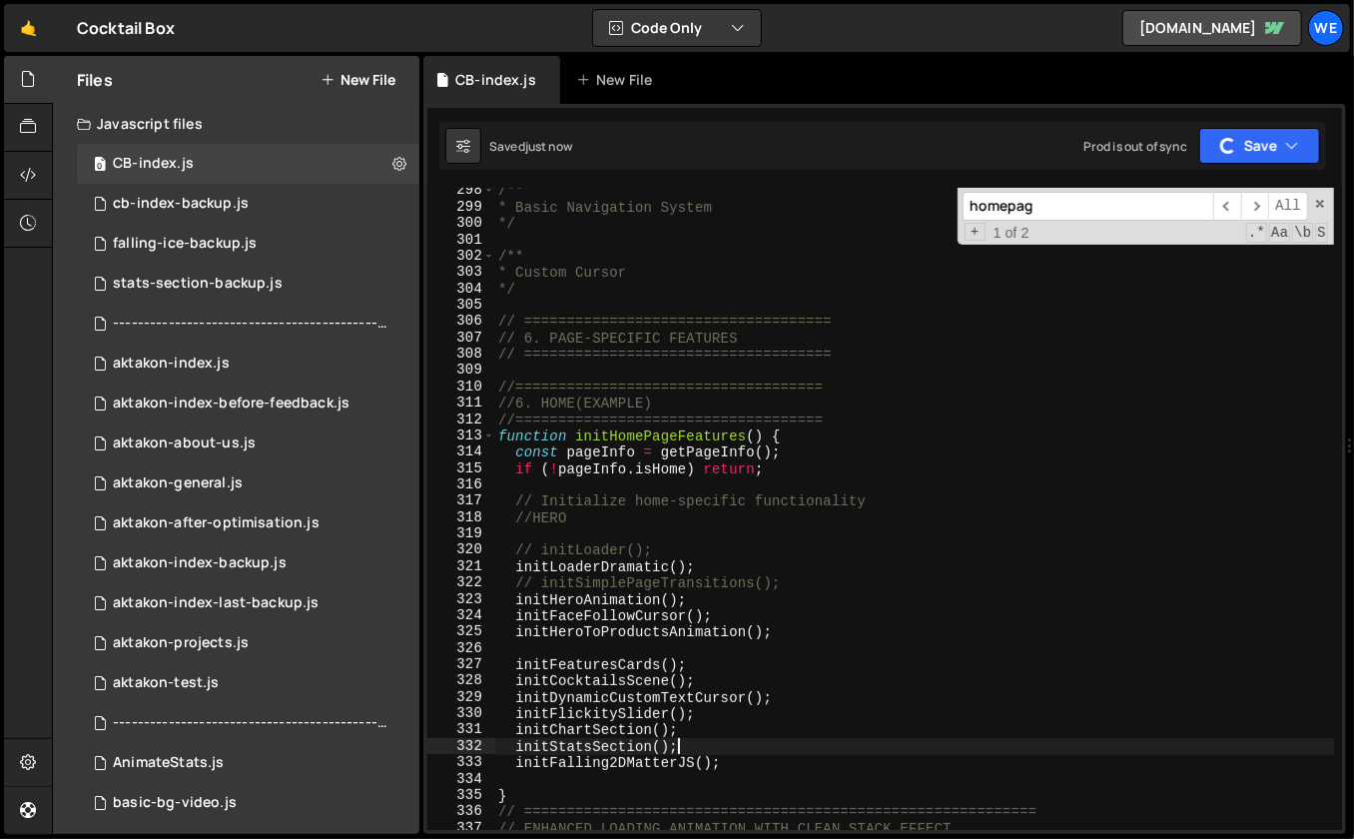
click at [717, 735] on div "/** * Basic Navigation System */ /** * Custom Cursor */ // ====================…" at bounding box center [914, 521] width 841 height 676
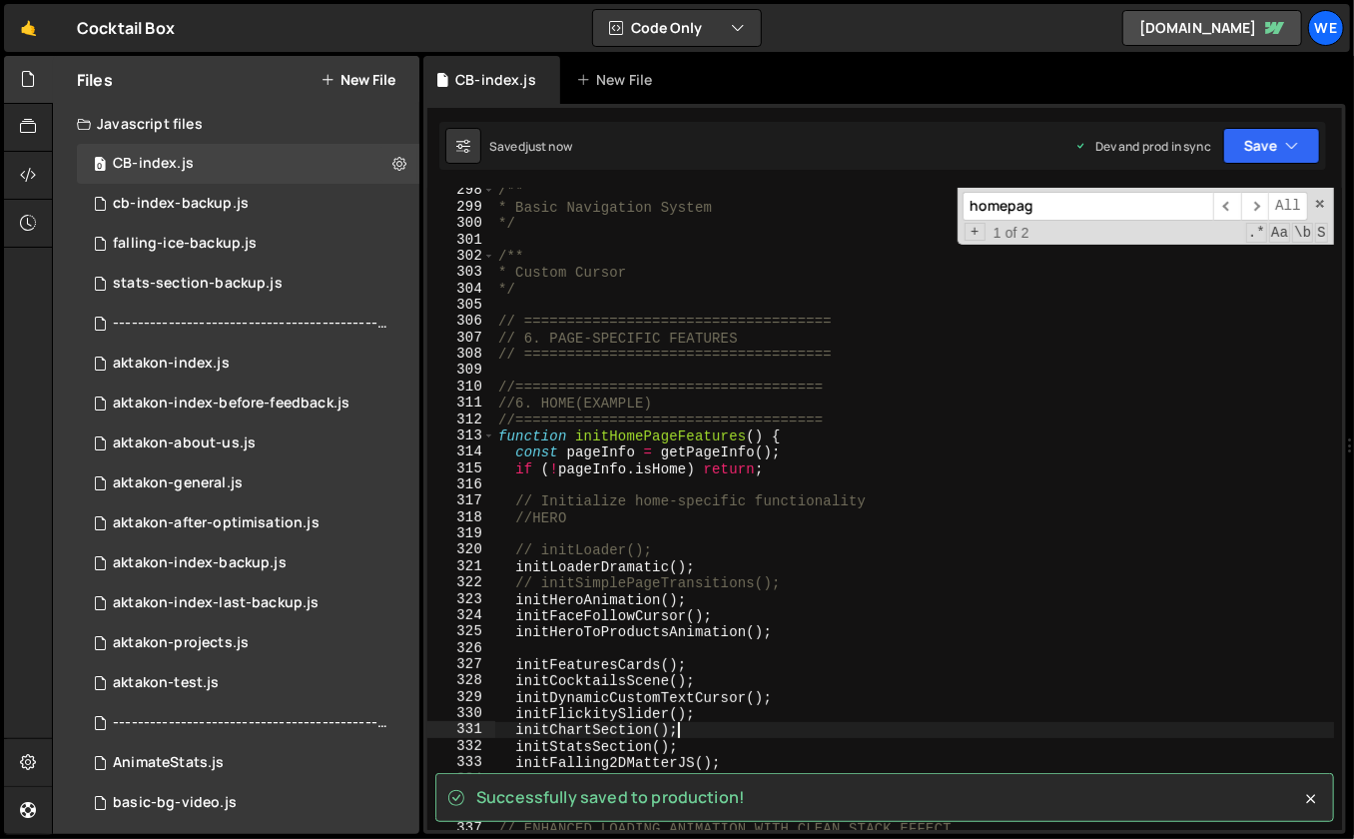
type textarea "// initChartSection();"
